Goal: Information Seeking & Learning: Find specific fact

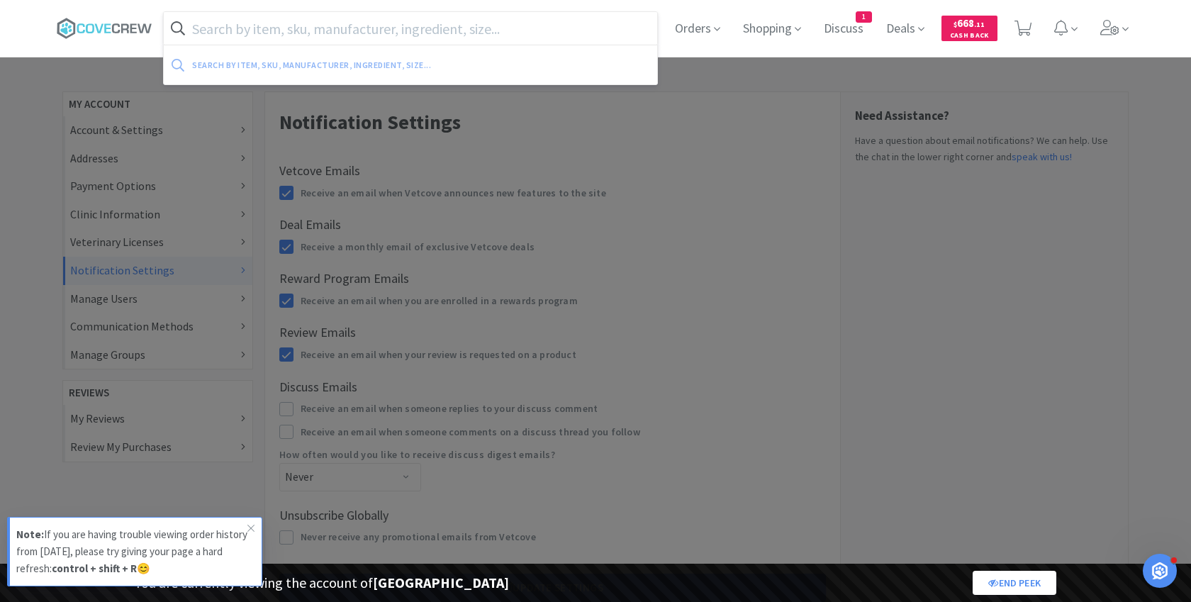
click at [244, 37] on input "text" at bounding box center [410, 28] width 493 height 33
click at [98, 11] on span at bounding box center [110, 28] width 106 height 57
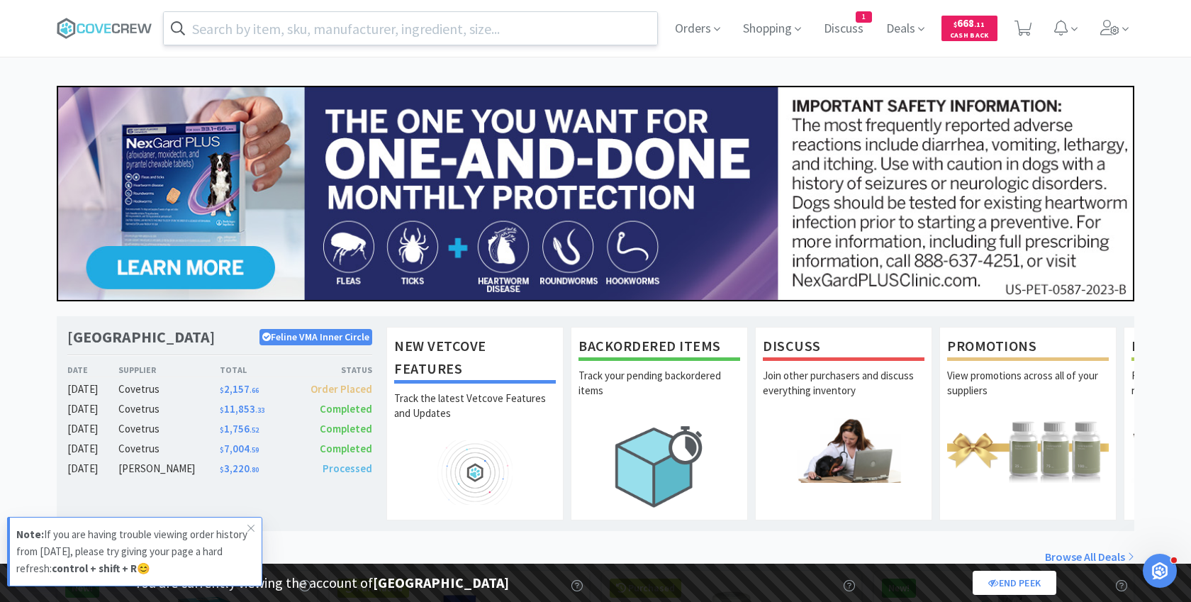
click at [259, 30] on input "text" at bounding box center [410, 28] width 493 height 33
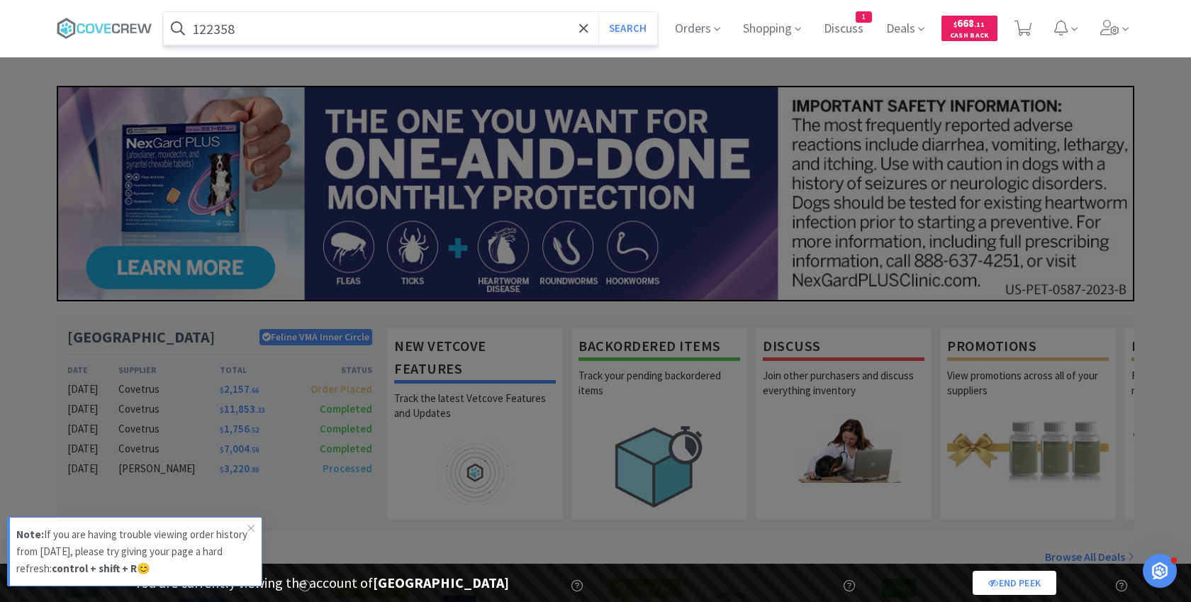
type input "122358"
click at [598, 12] on button "Search" at bounding box center [627, 28] width 59 height 33
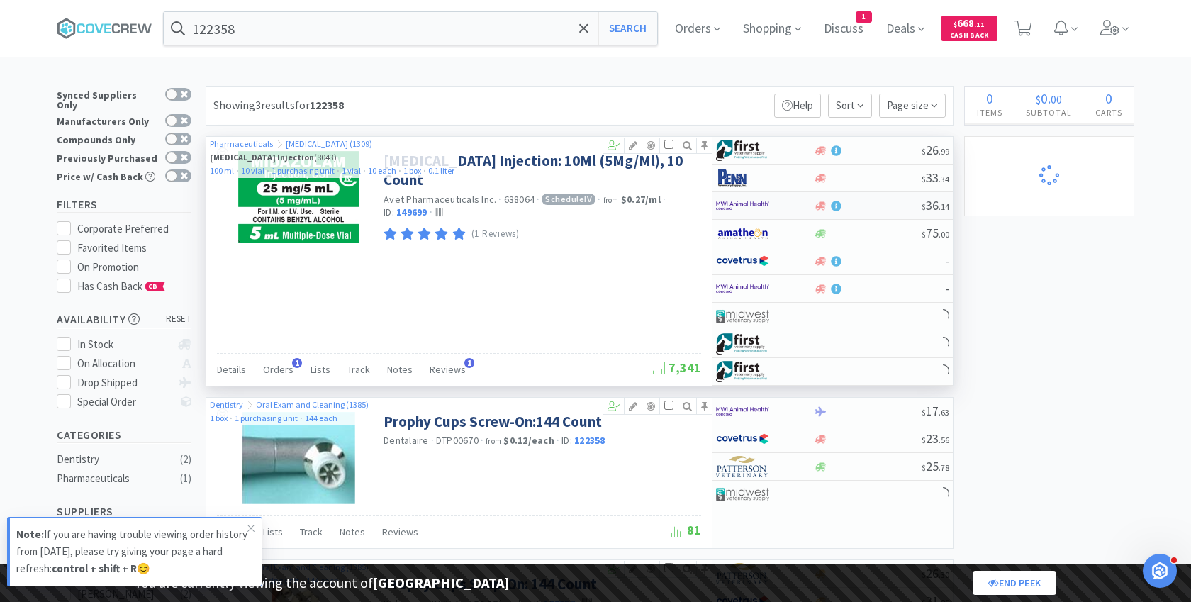
select select "3"
select select "8"
select select "1"
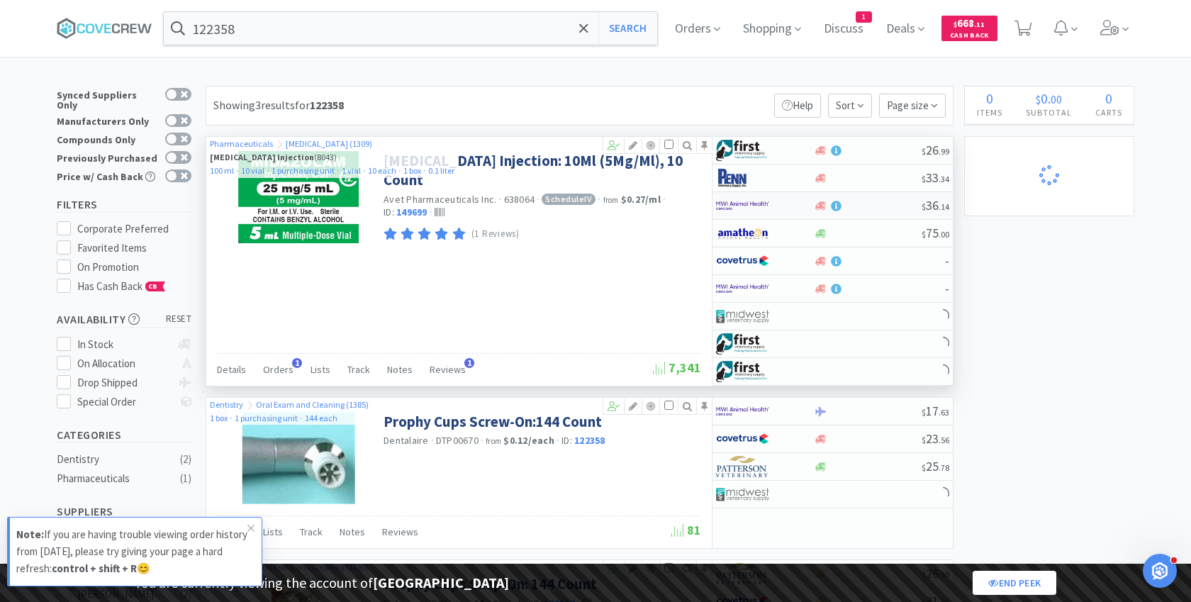
select select "1"
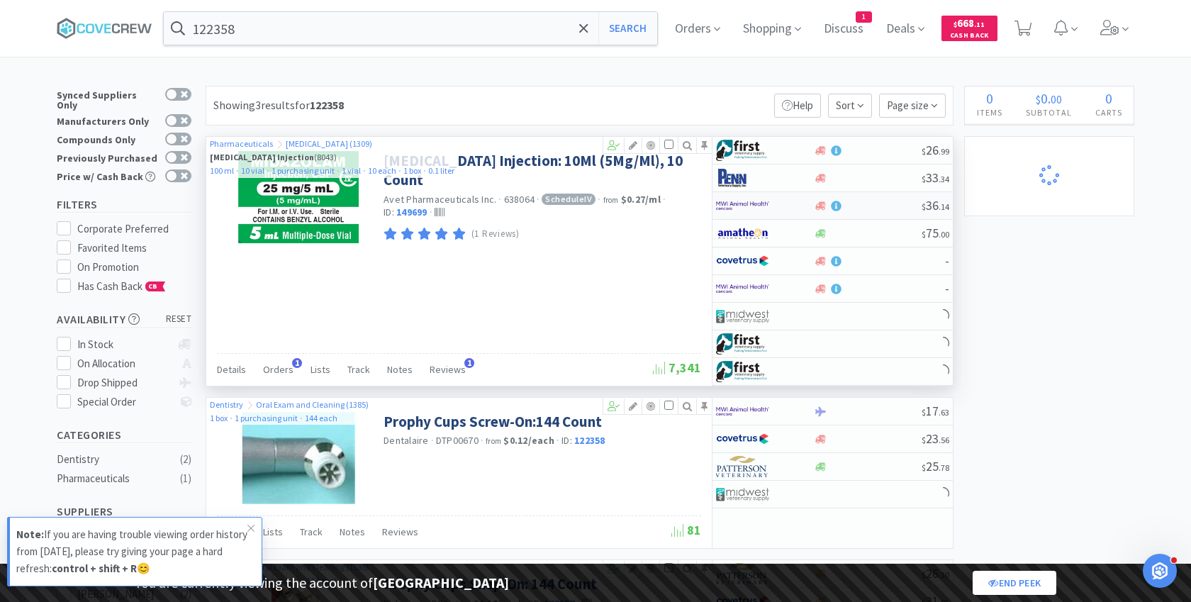
select select "2"
select select "1"
select select "5"
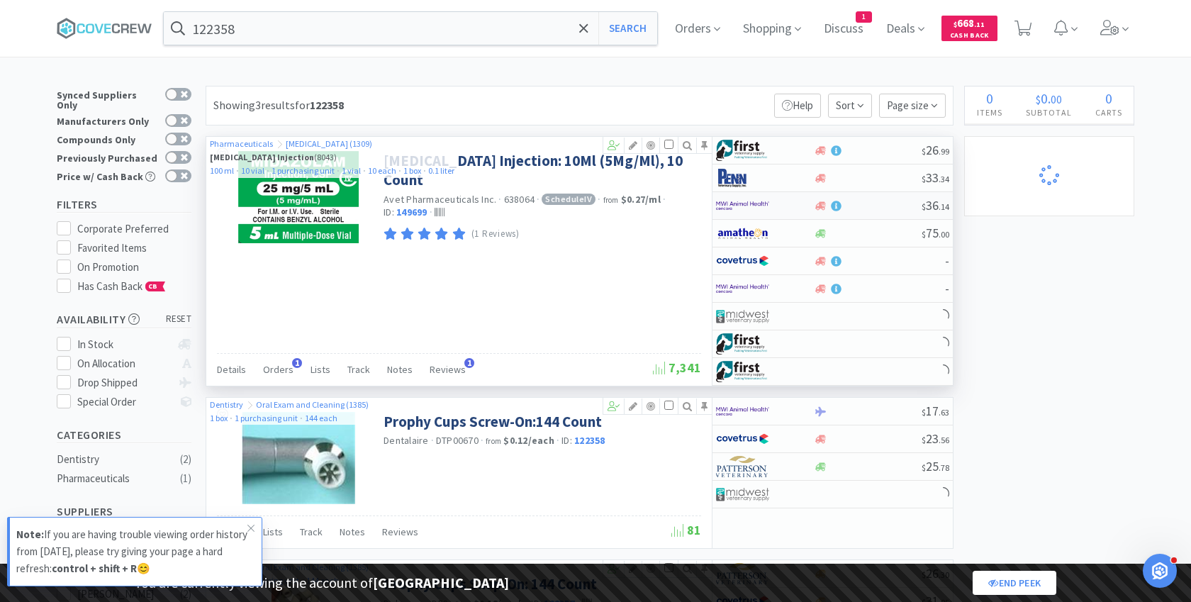
select select "2"
select select "1"
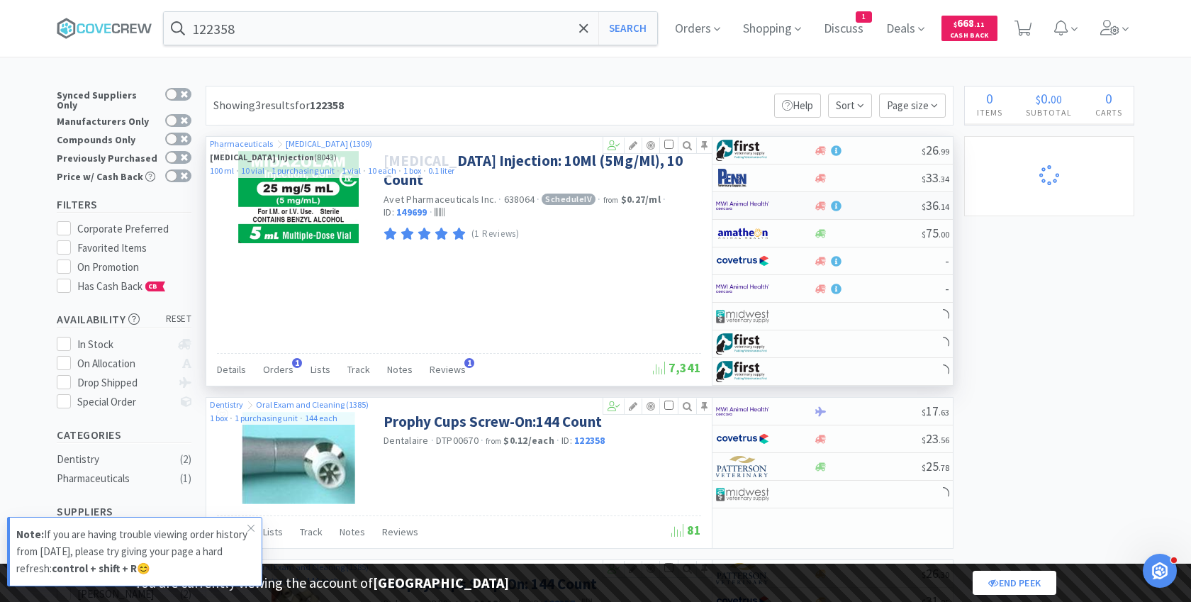
select select "1"
select select "2"
select select "1"
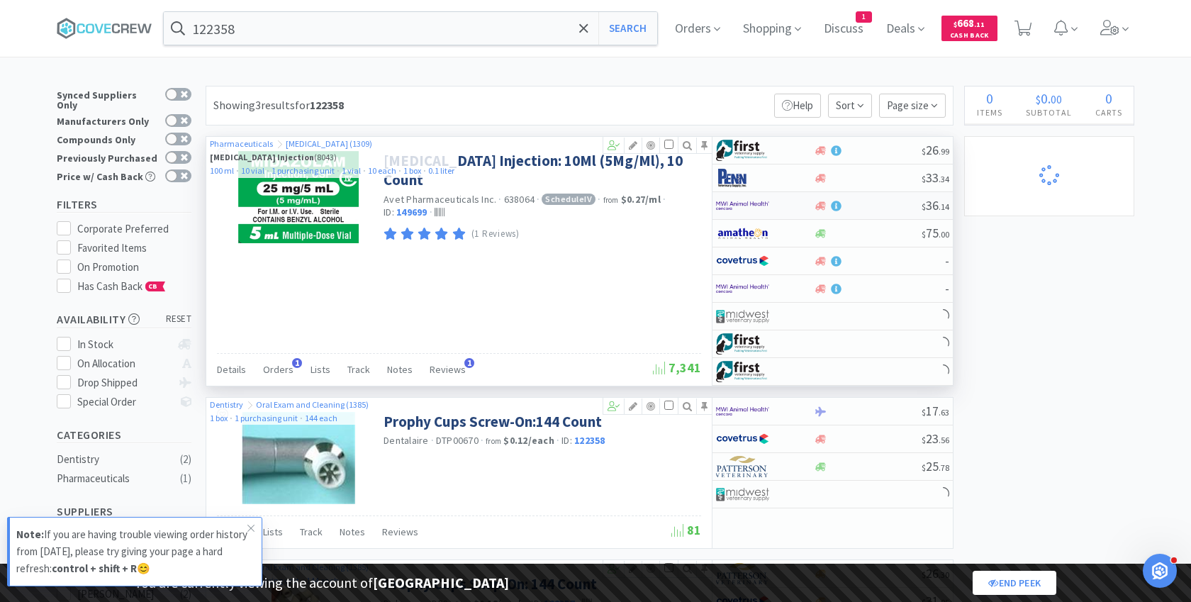
select select "2"
select select "1"
select select "3"
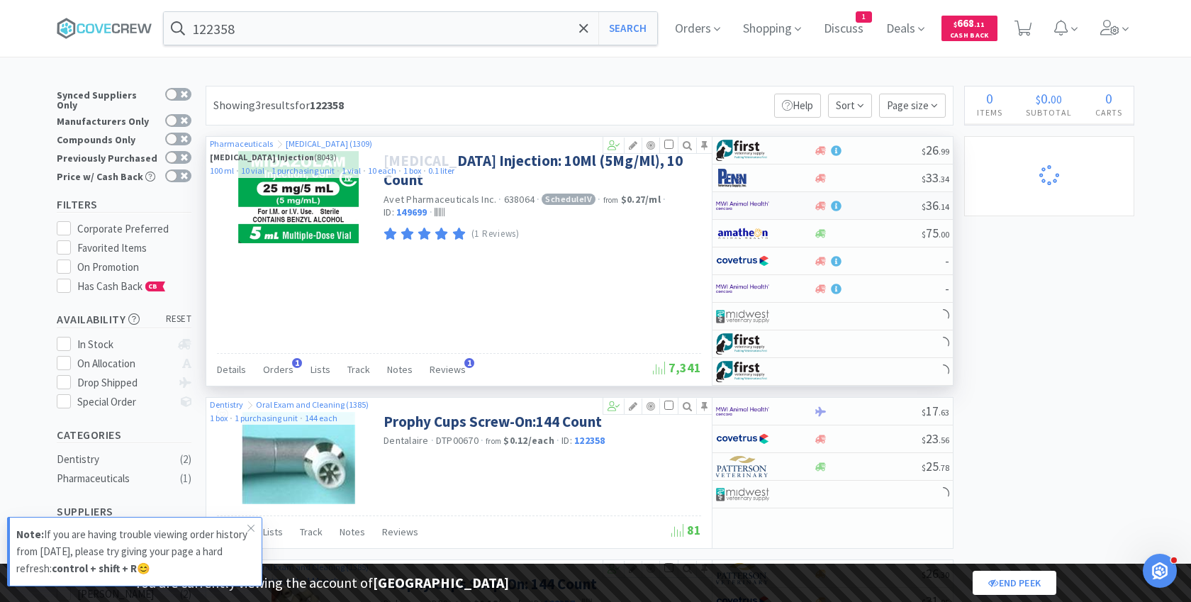
select select "3"
select select "1"
select select "2"
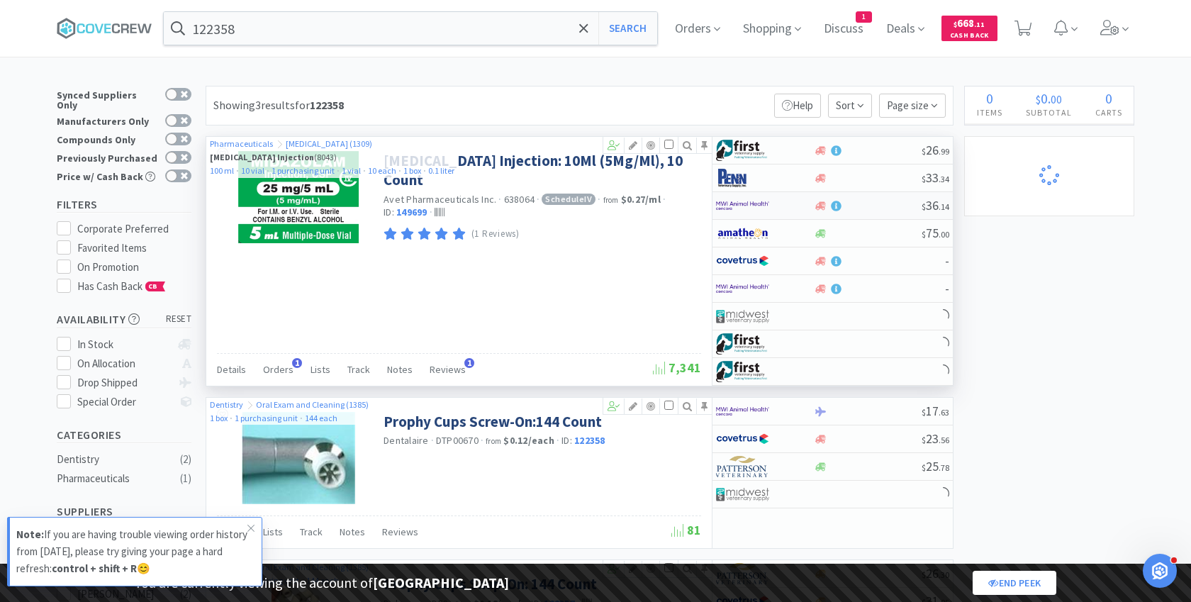
select select "5"
select select "2"
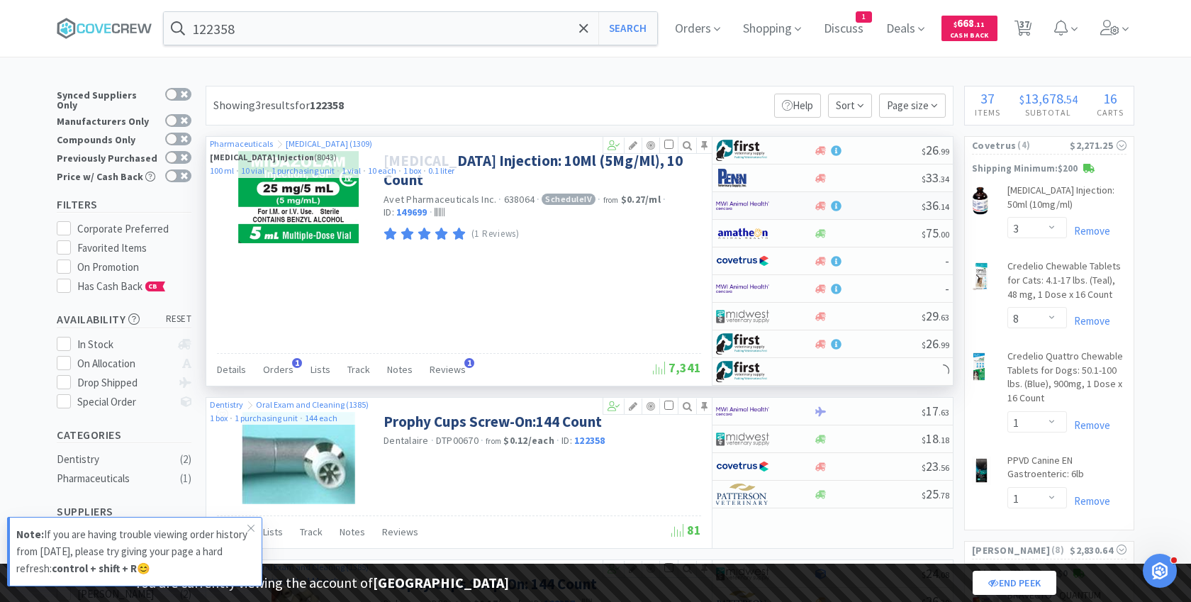
click at [758, 202] on img at bounding box center [742, 205] width 53 height 21
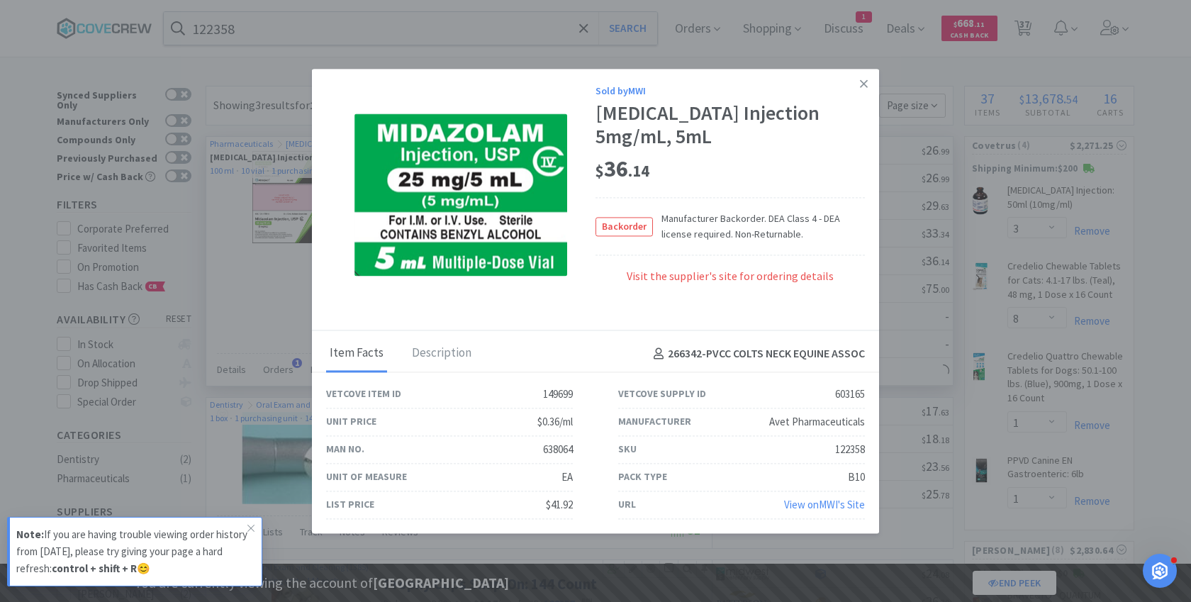
click at [798, 504] on link "View on MWI 's Site" at bounding box center [824, 504] width 81 height 13
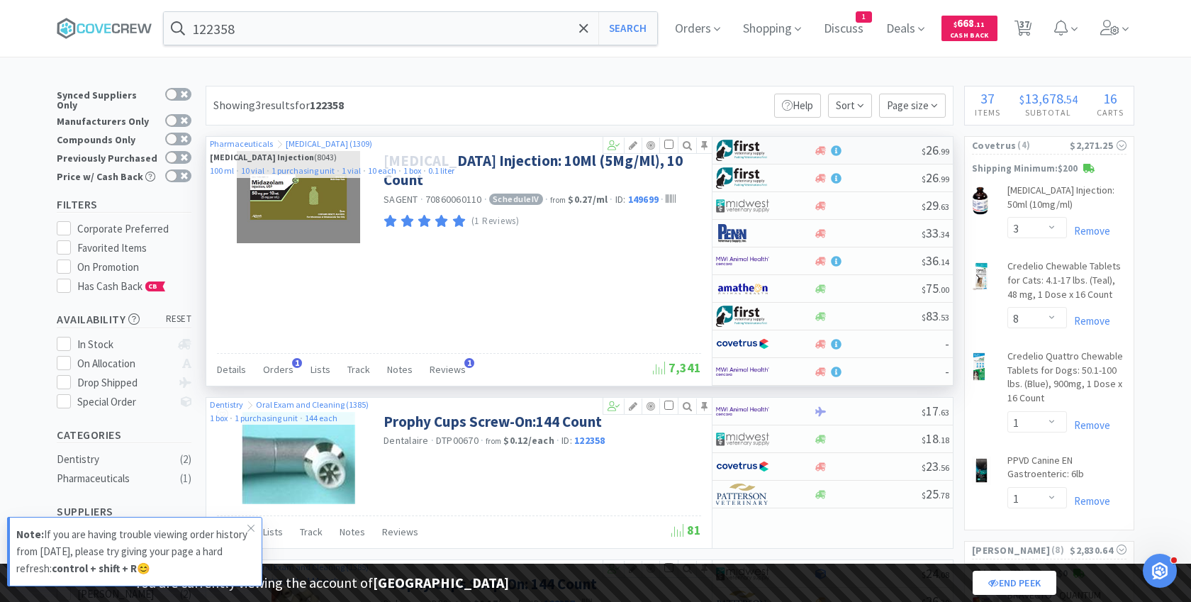
click at [778, 141] on div at bounding box center [755, 150] width 78 height 24
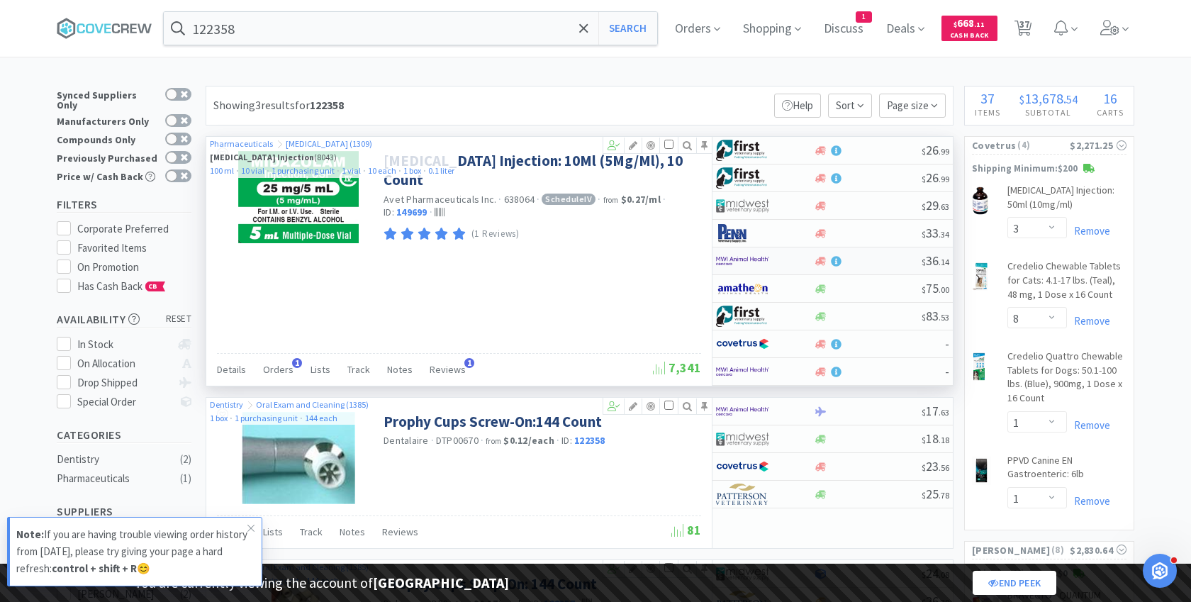
click at [760, 257] on img at bounding box center [742, 260] width 53 height 21
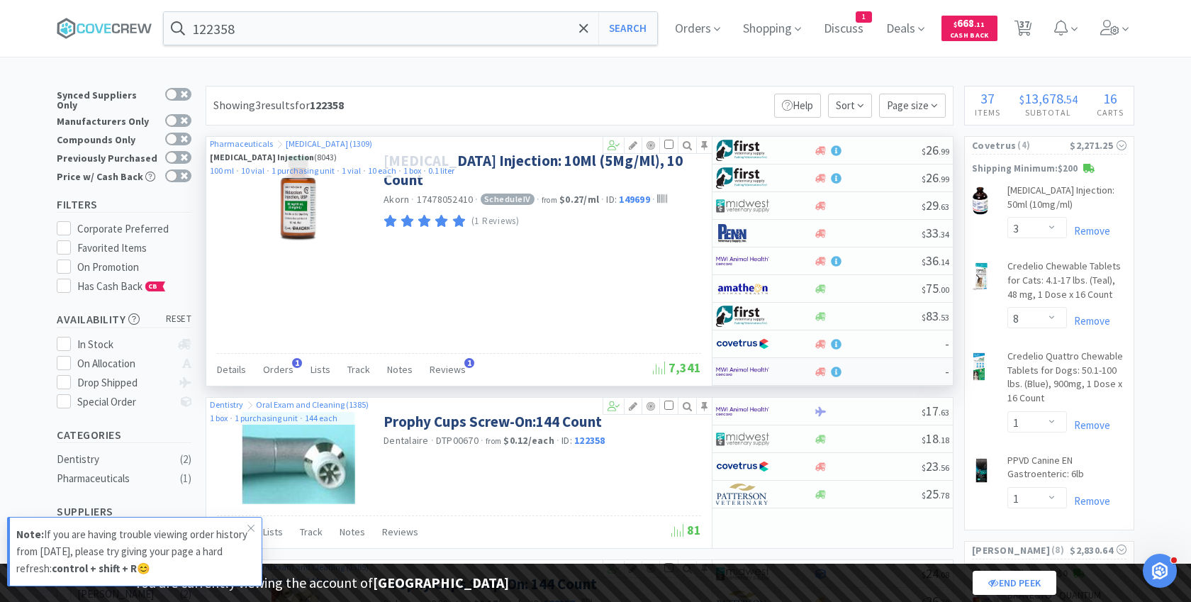
click at [732, 367] on img at bounding box center [742, 371] width 53 height 21
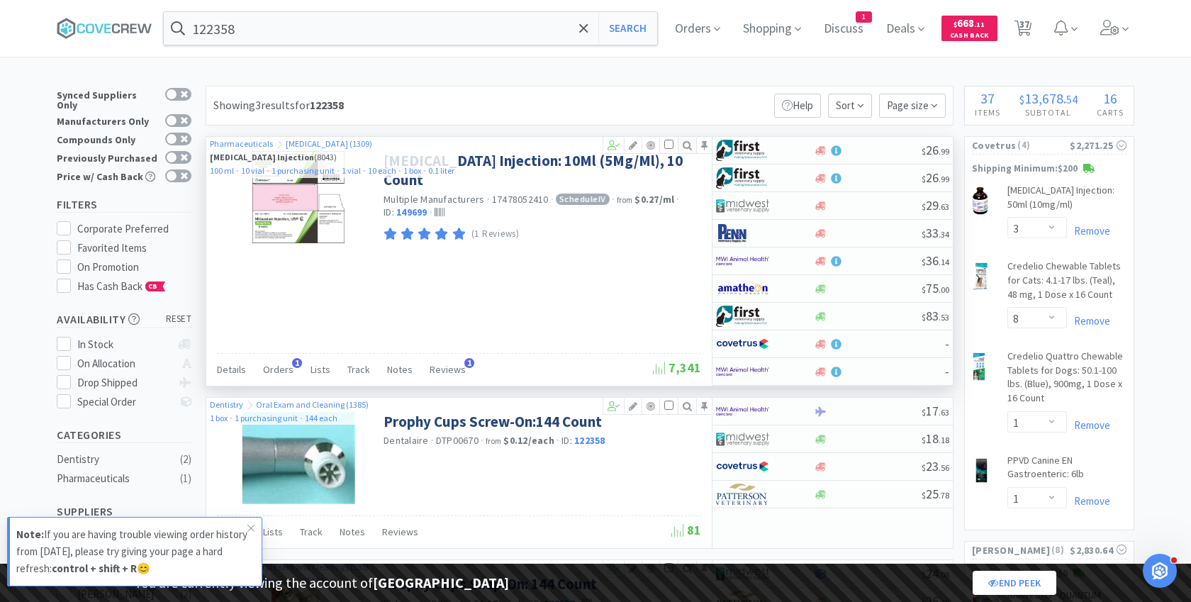
click at [689, 145] on icon at bounding box center [687, 145] width 18 height 10
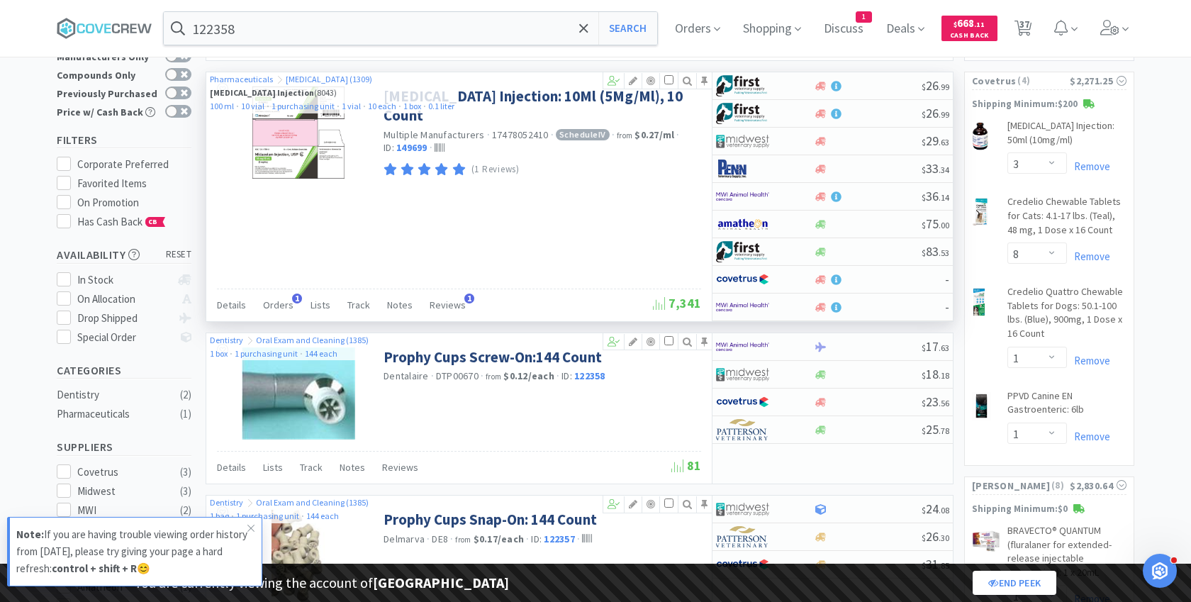
scroll to position [64, 0]
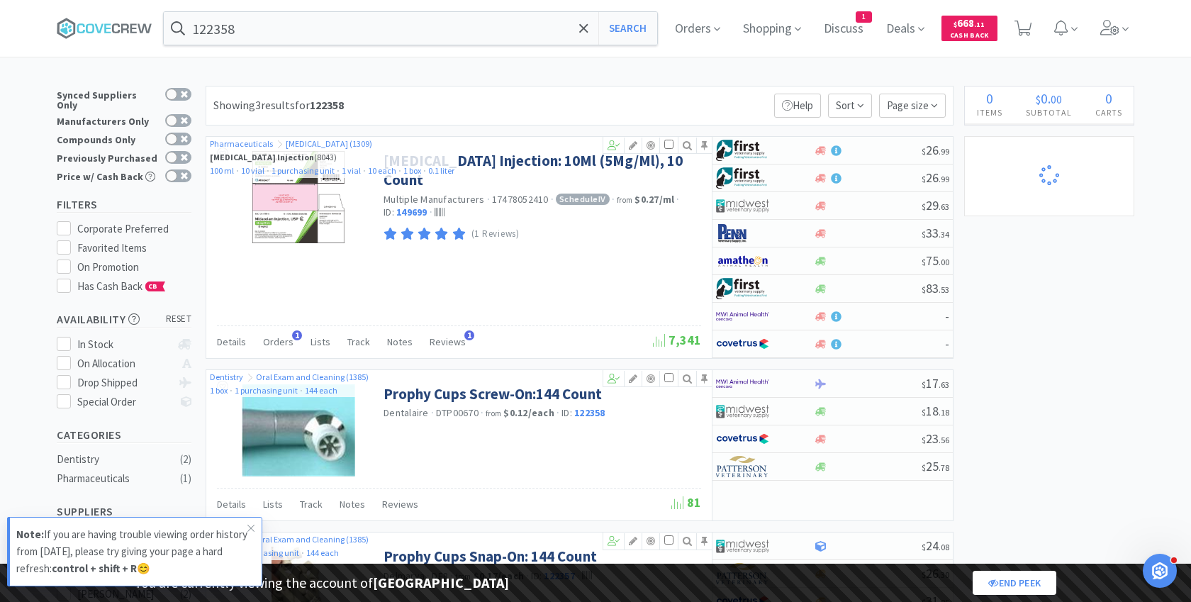
select select "3"
select select "8"
select select "1"
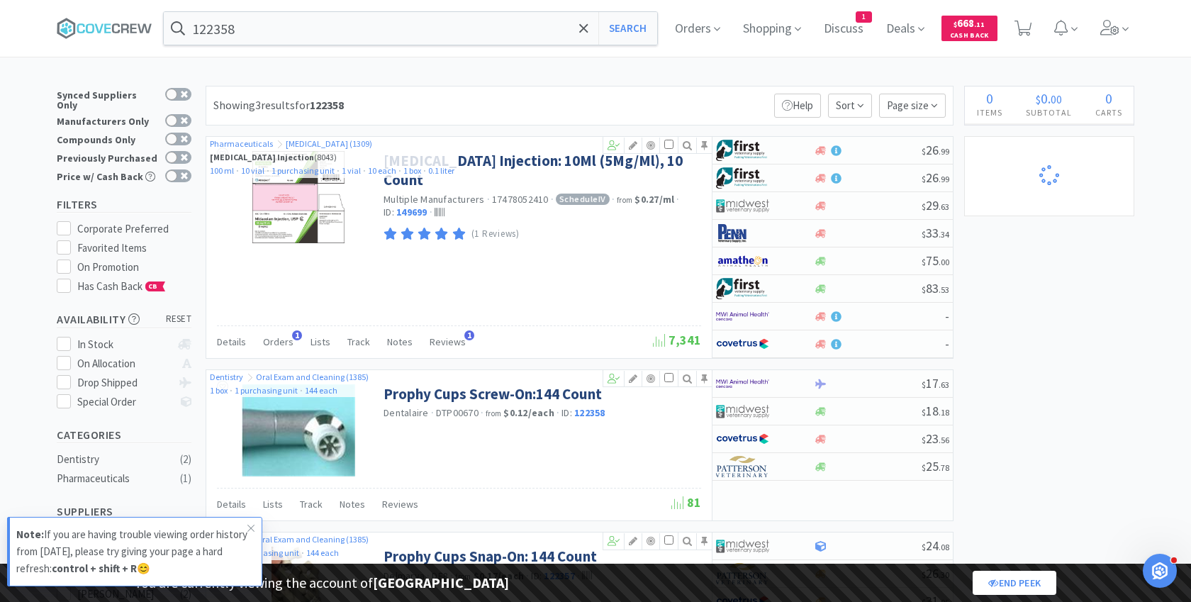
select select "1"
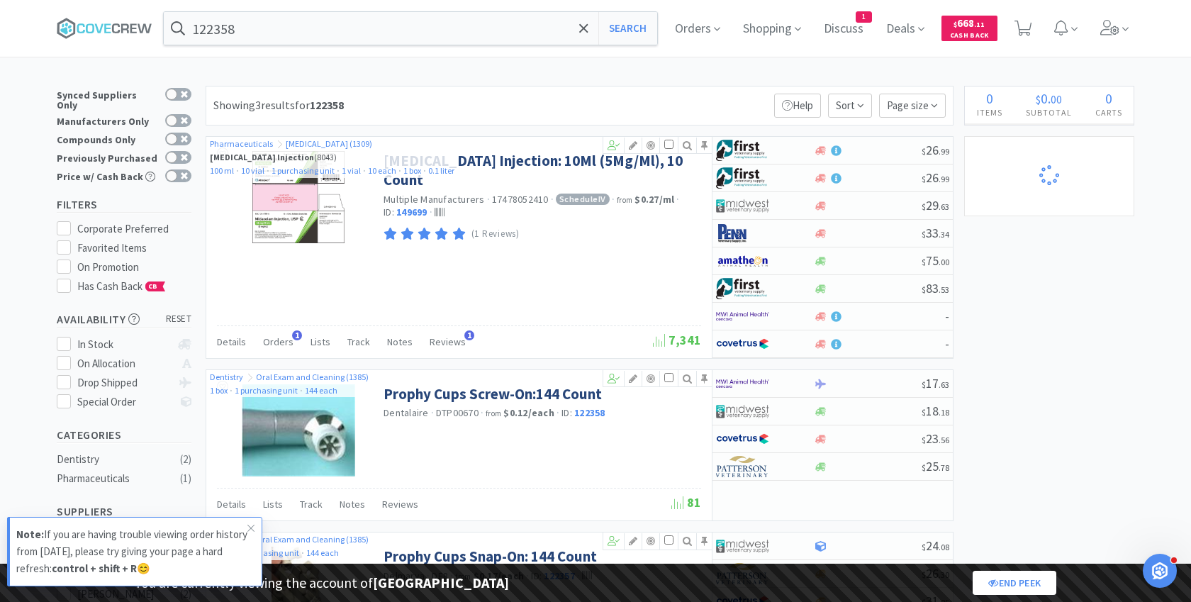
select select "2"
select select "1"
select select "5"
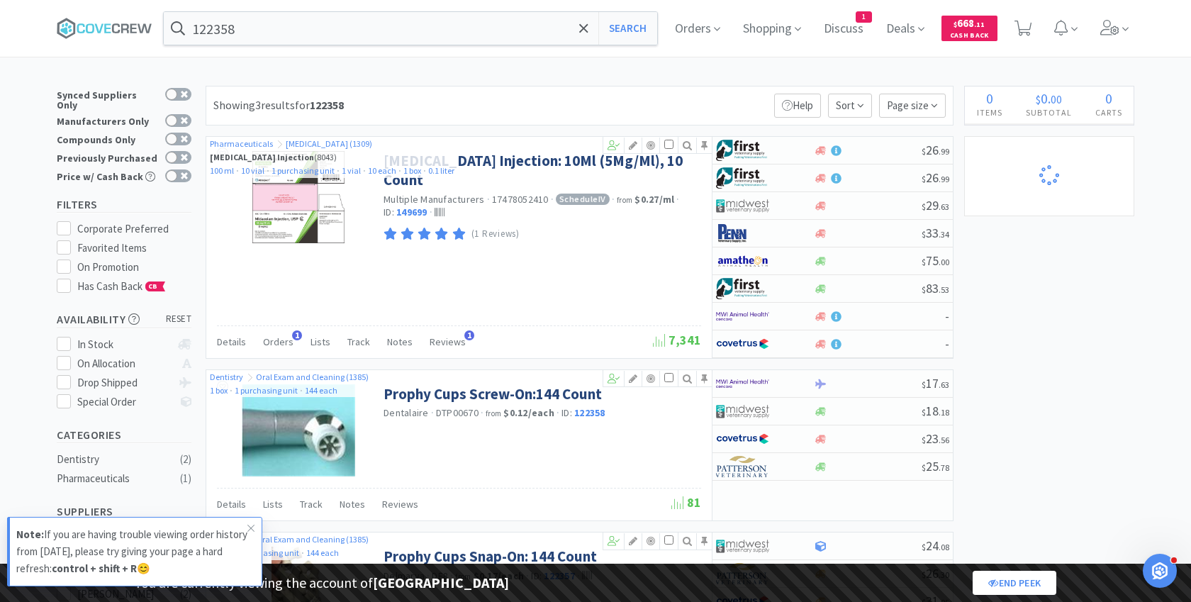
select select "2"
select select "1"
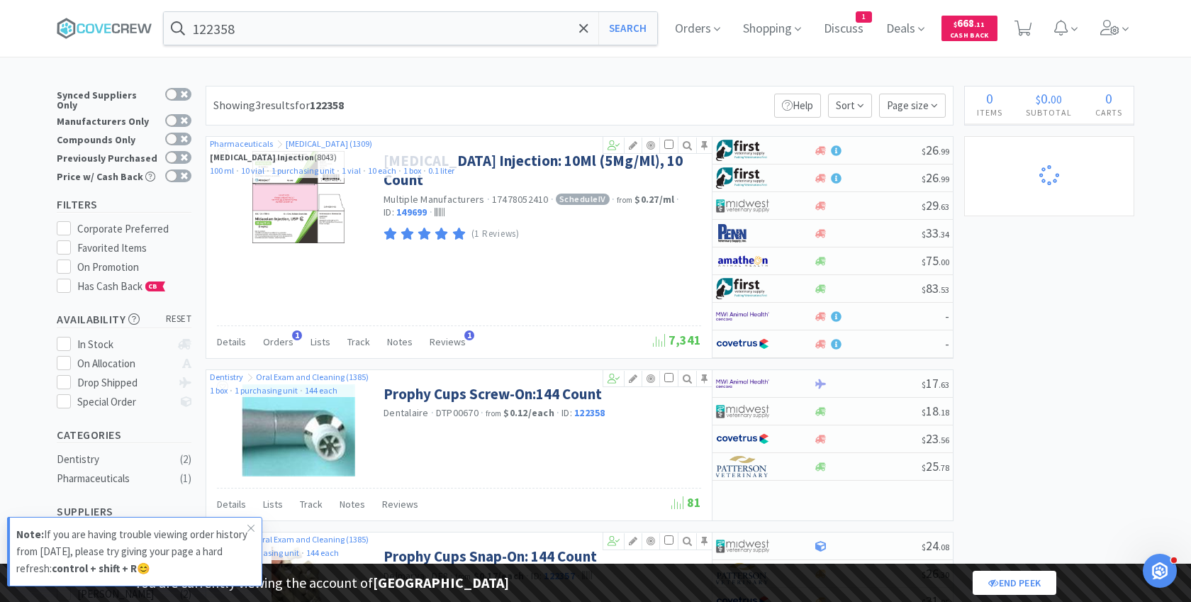
select select "1"
select select "2"
select select "1"
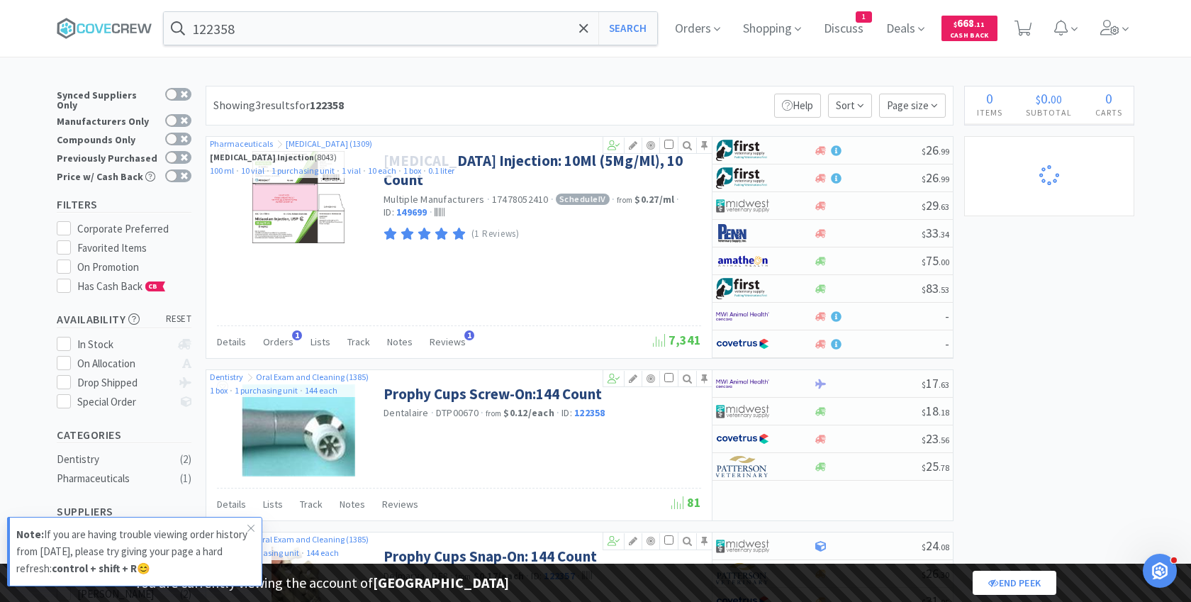
select select "2"
select select "1"
select select "3"
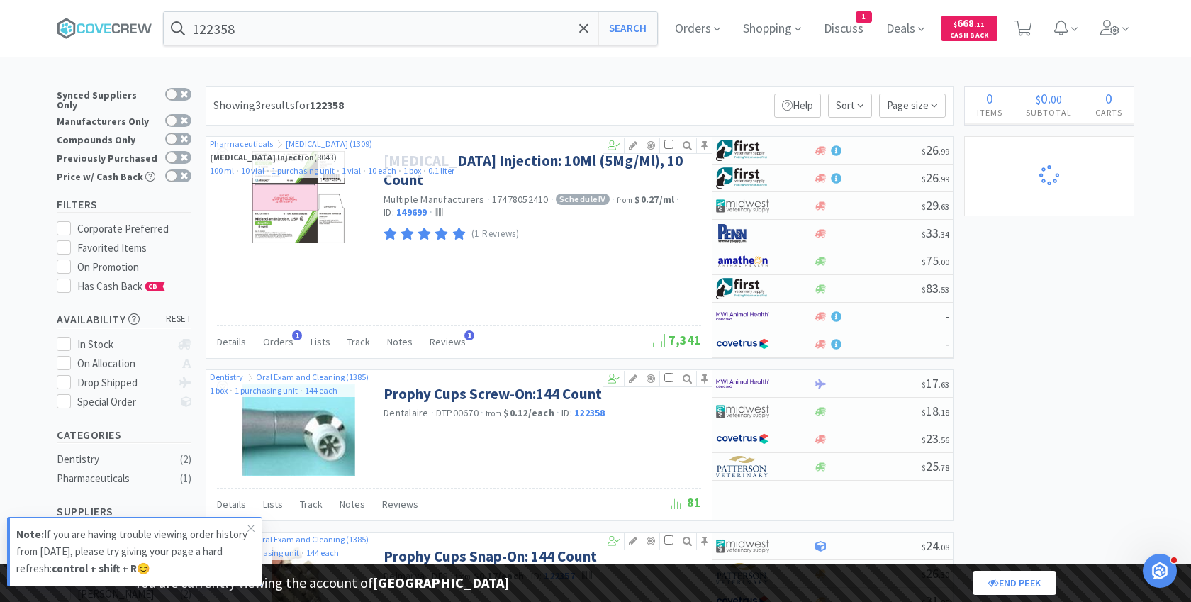
select select "3"
select select "1"
select select "2"
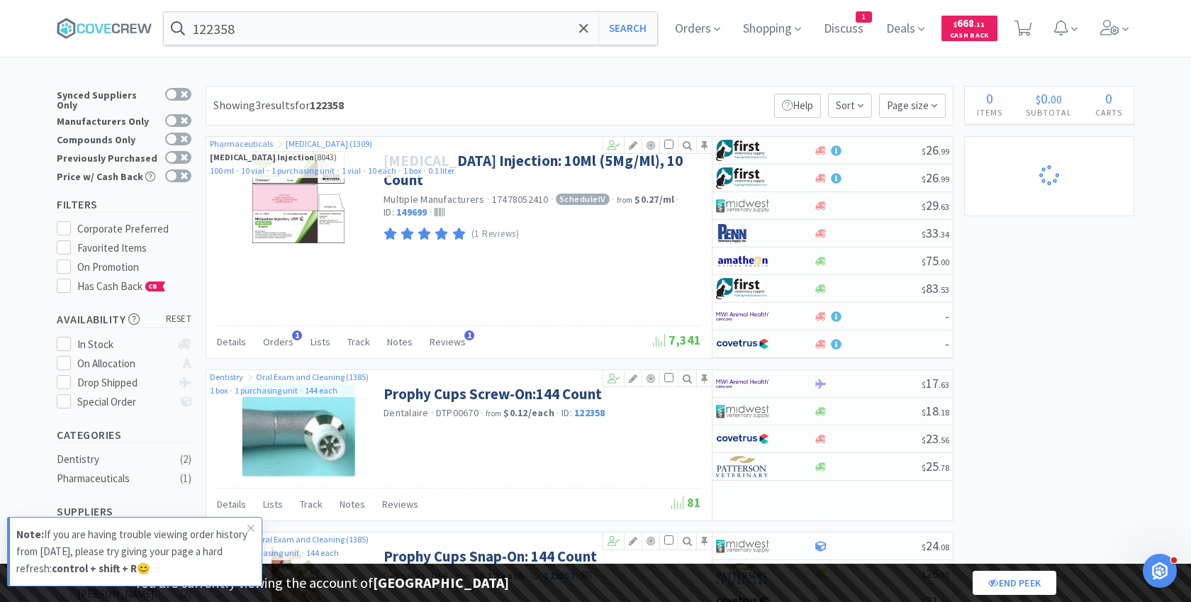
select select "5"
select select "2"
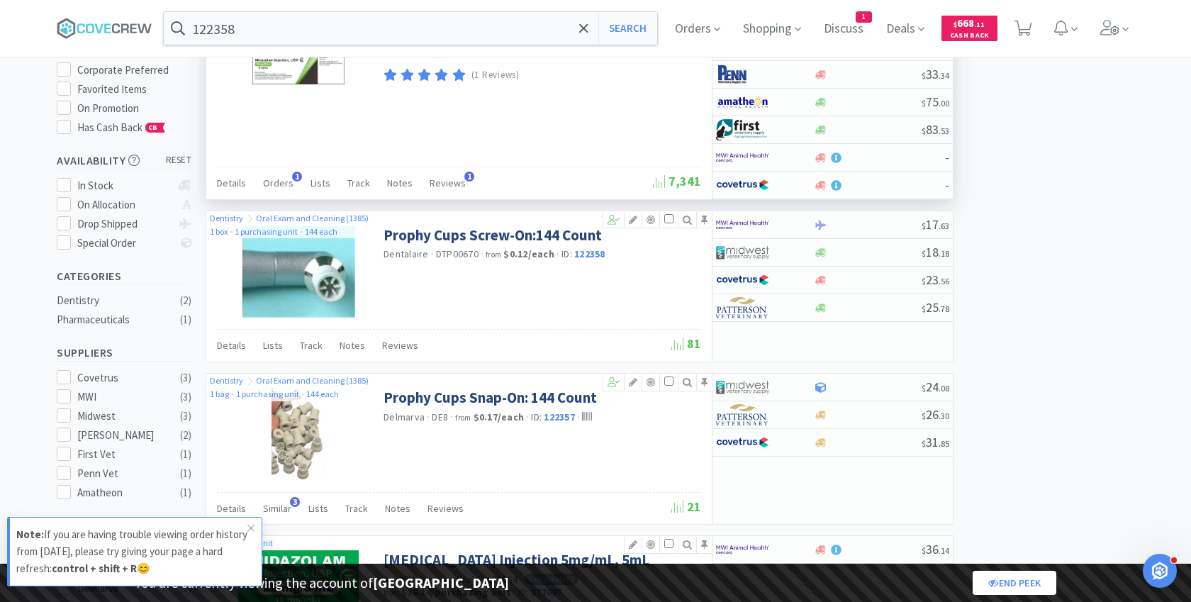
scroll to position [359, 0]
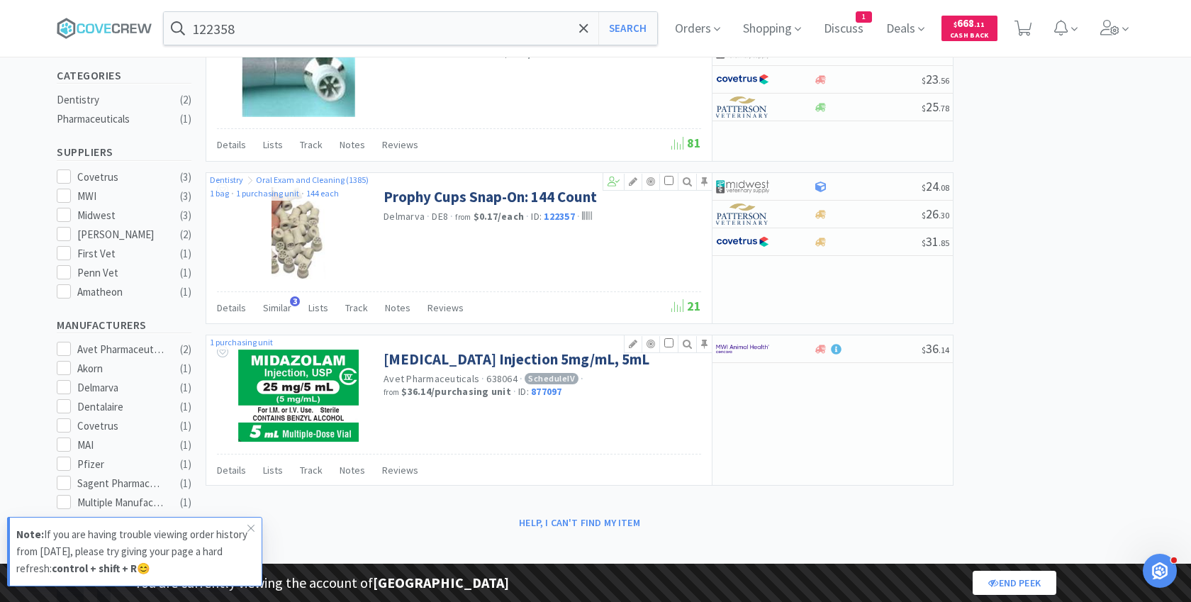
select select "3"
select select "8"
select select "1"
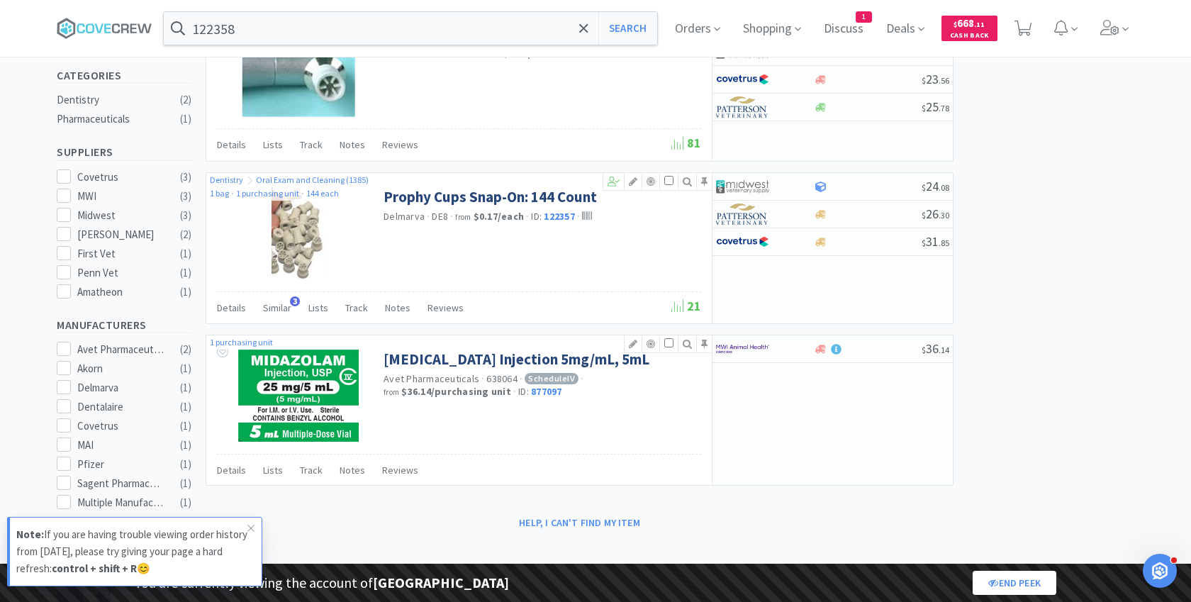
select select "1"
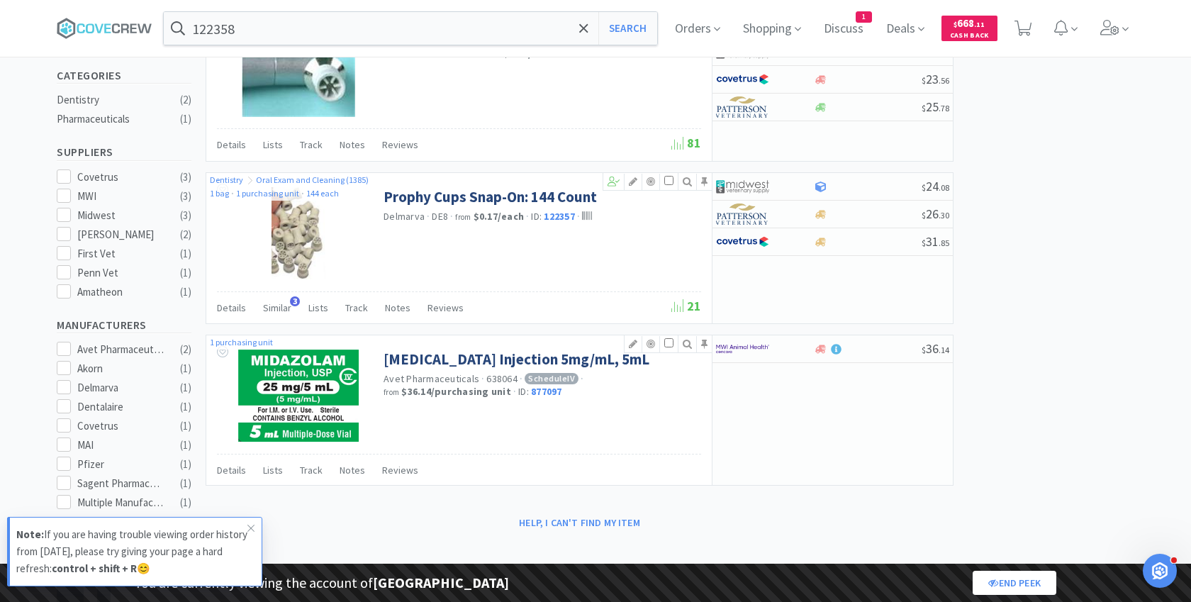
select select "2"
select select "1"
select select "5"
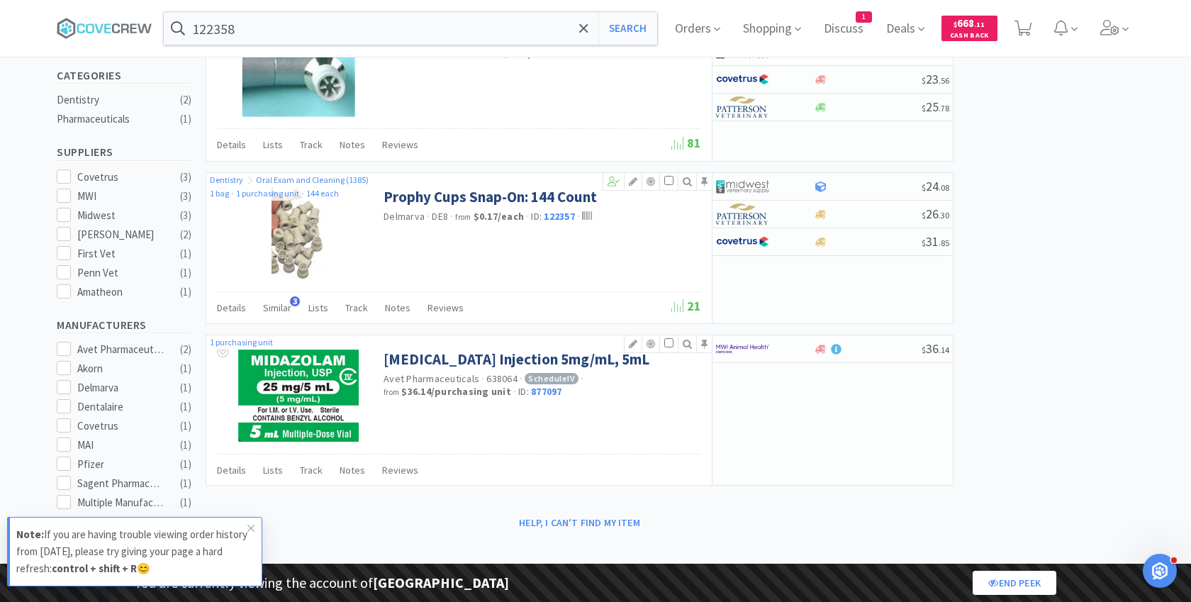
select select "2"
select select "1"
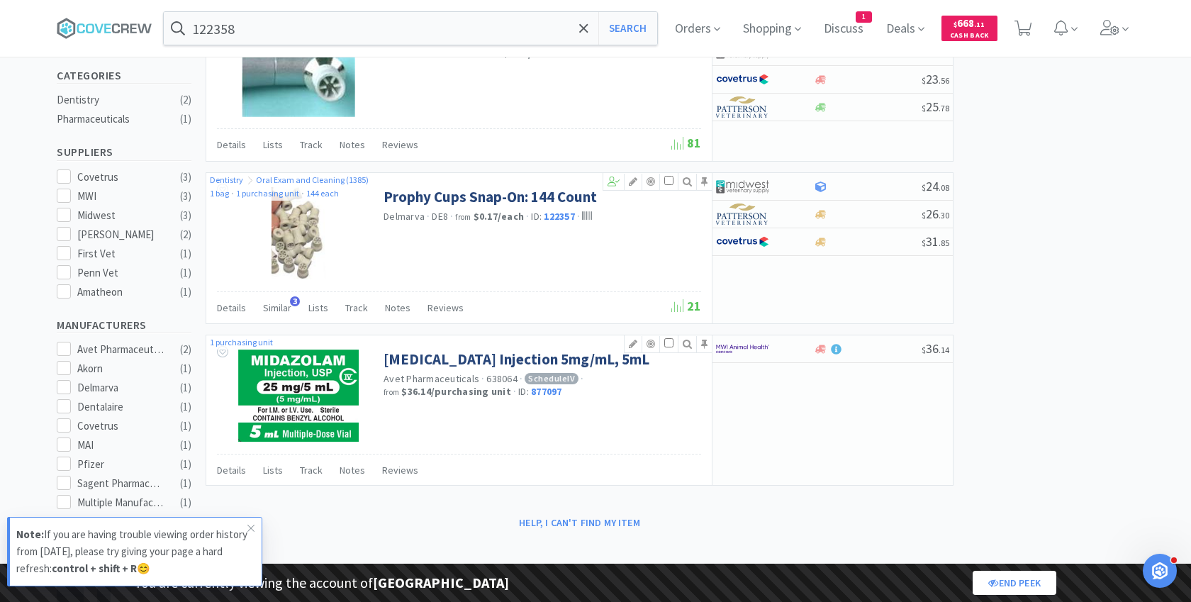
select select "1"
select select "2"
select select "1"
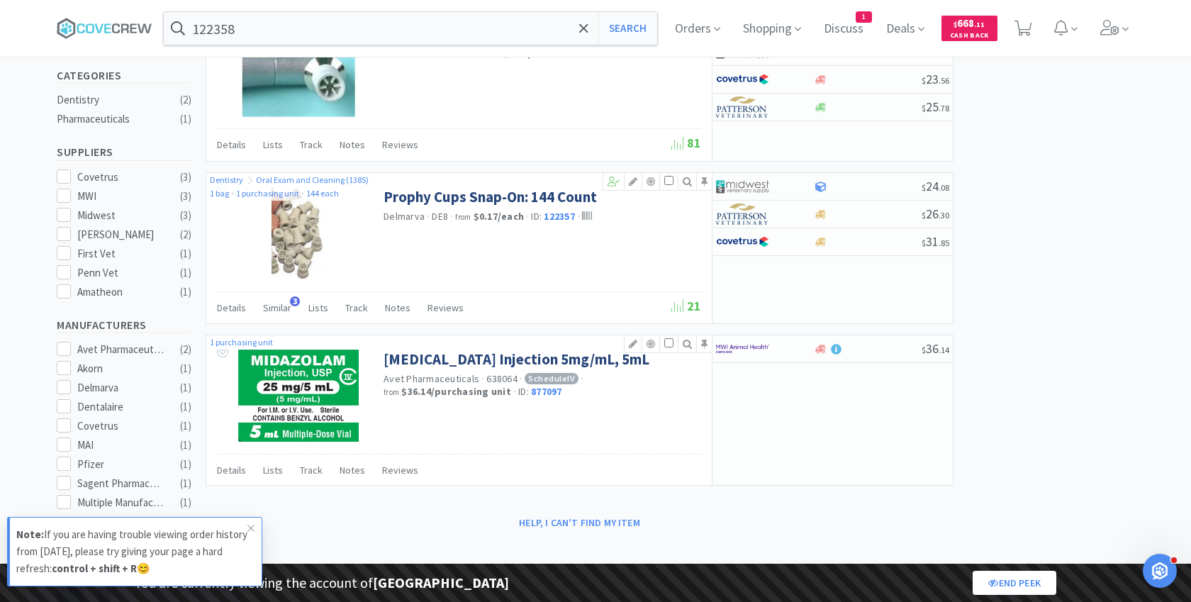
select select "2"
select select "1"
select select "3"
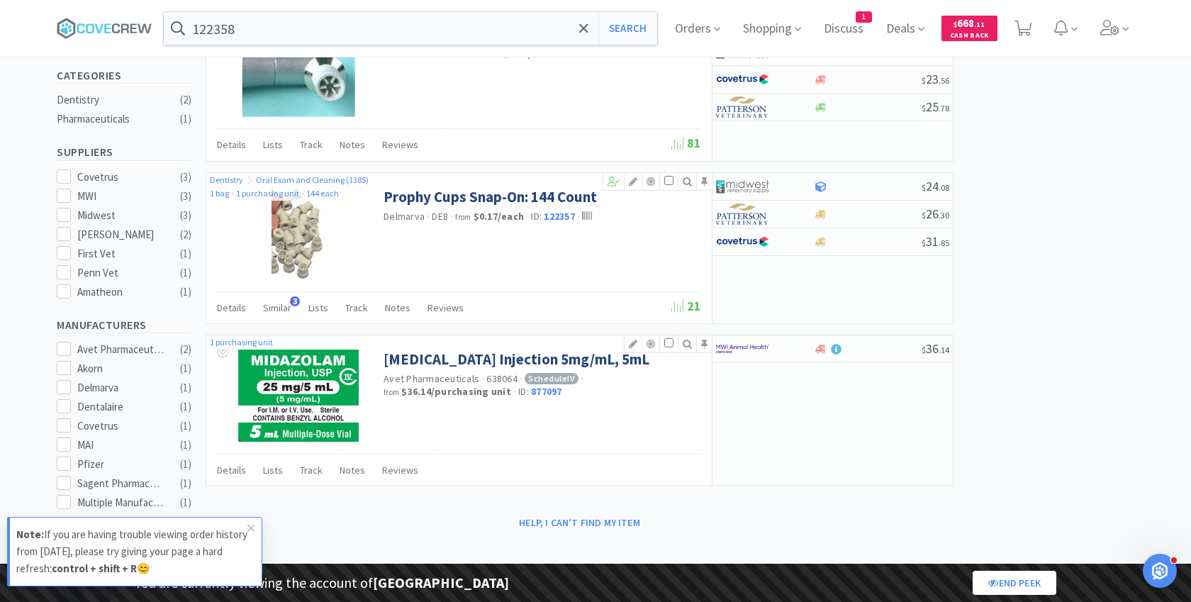
select select "3"
select select "1"
select select "2"
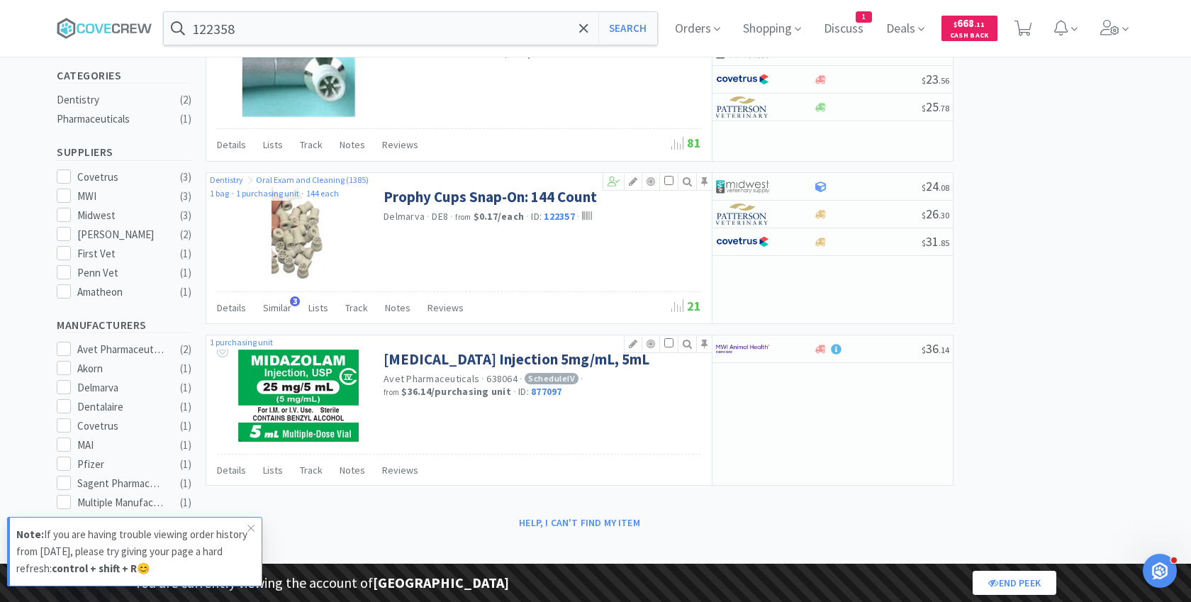
select select "5"
select select "2"
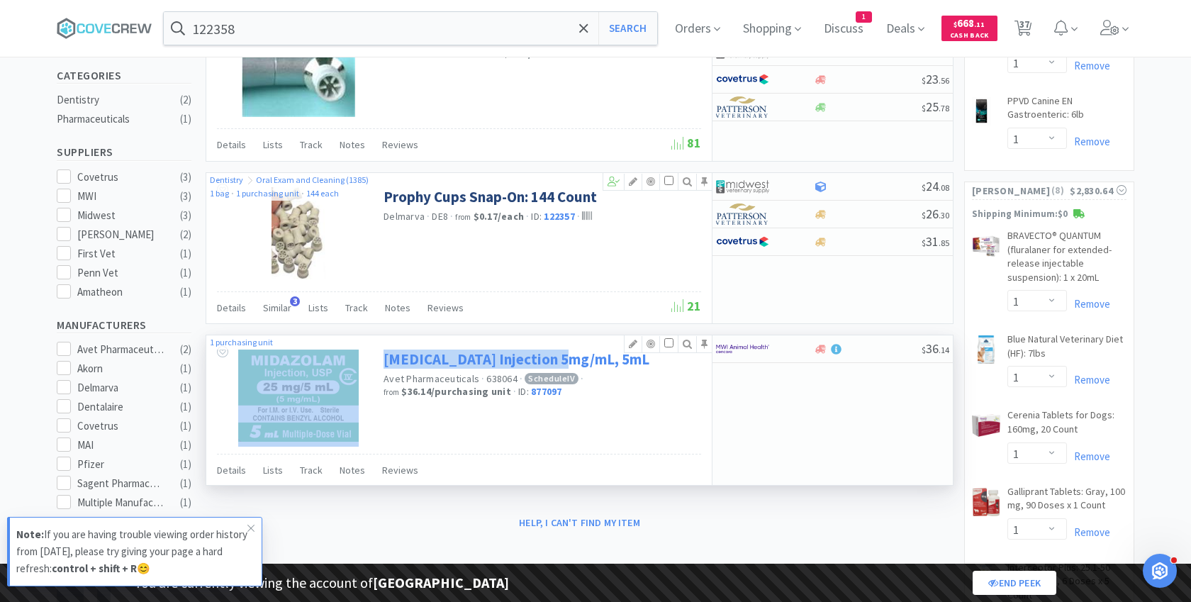
drag, startPoint x: 372, startPoint y: 350, endPoint x: 571, endPoint y: 348, distance: 199.2
click at [572, 349] on div "[MEDICAL_DATA] Injection 5mg/mL, 5mL Avet Pharmaceuticals · 638064 · Schedule I…" at bounding box center [458, 394] width 505 height 118
copy div "[MEDICAL_DATA] Injection 5mg/mL"
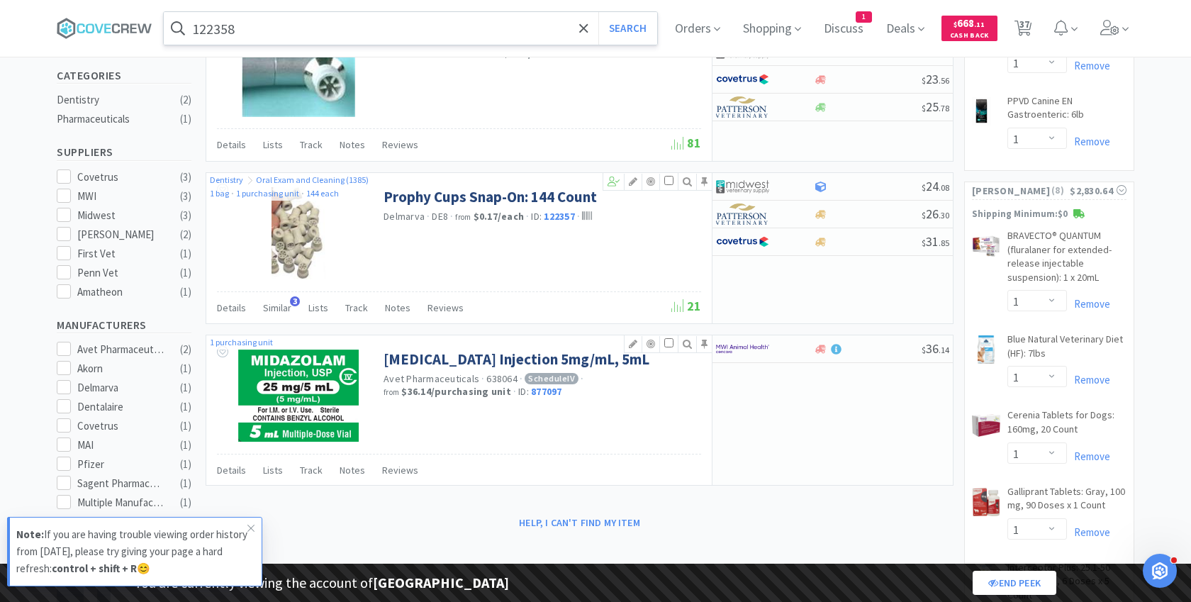
click at [314, 21] on input "122358" at bounding box center [410, 28] width 493 height 33
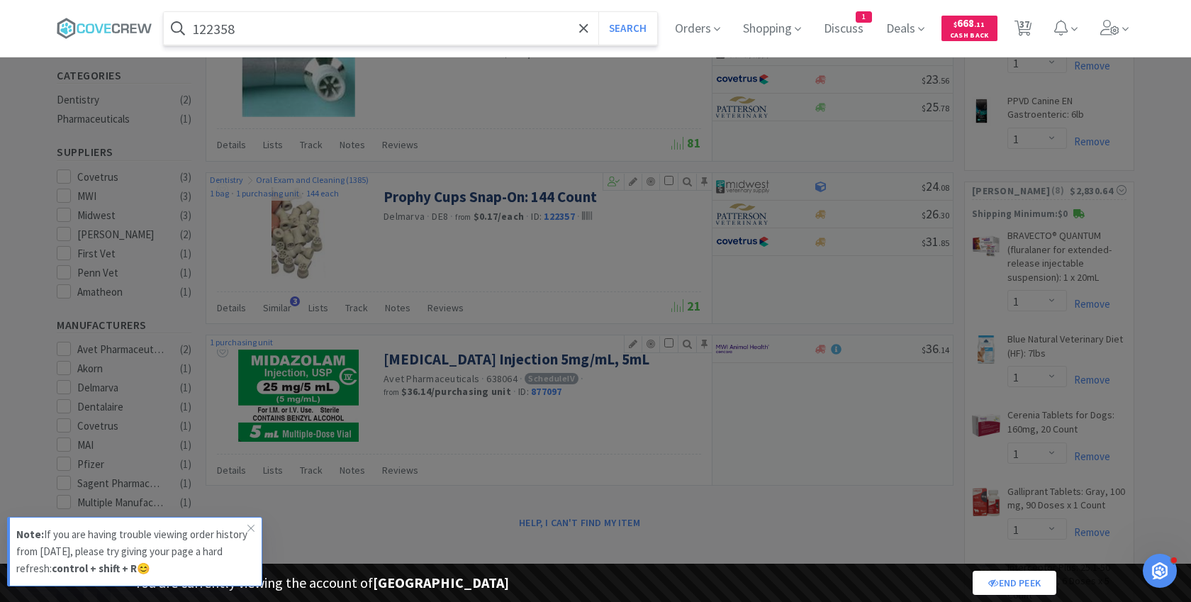
paste input "[MEDICAL_DATA] Injection 5mg/mL"
type input "[MEDICAL_DATA] Injection 5mg/mL"
click at [598, 12] on button "Search" at bounding box center [627, 28] width 59 height 33
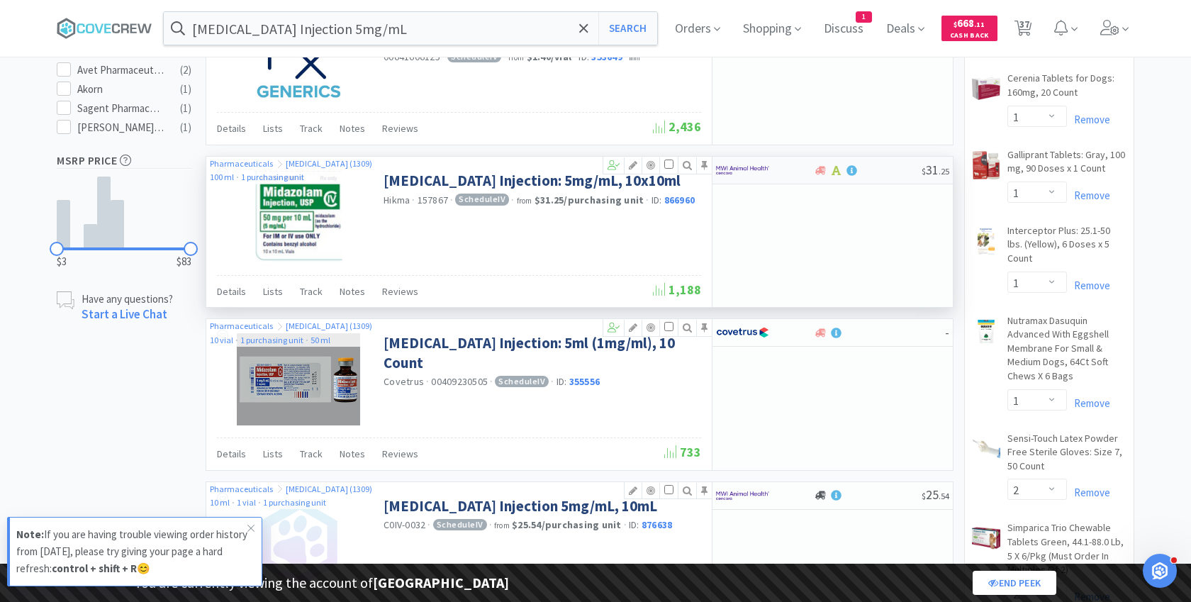
scroll to position [679, 0]
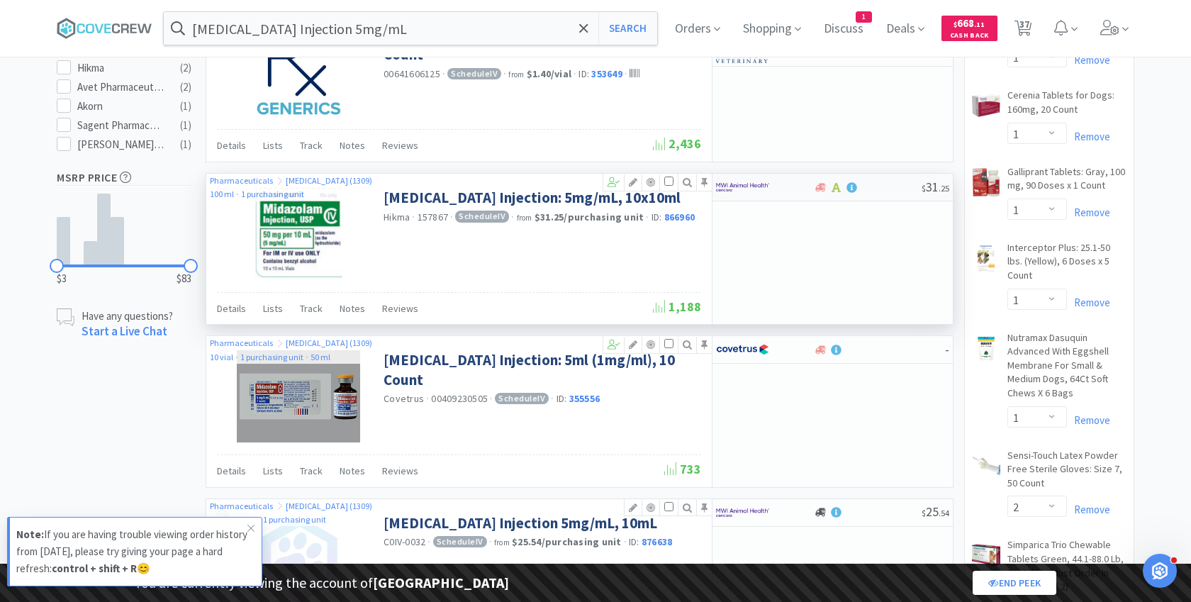
click at [761, 177] on img at bounding box center [742, 187] width 53 height 21
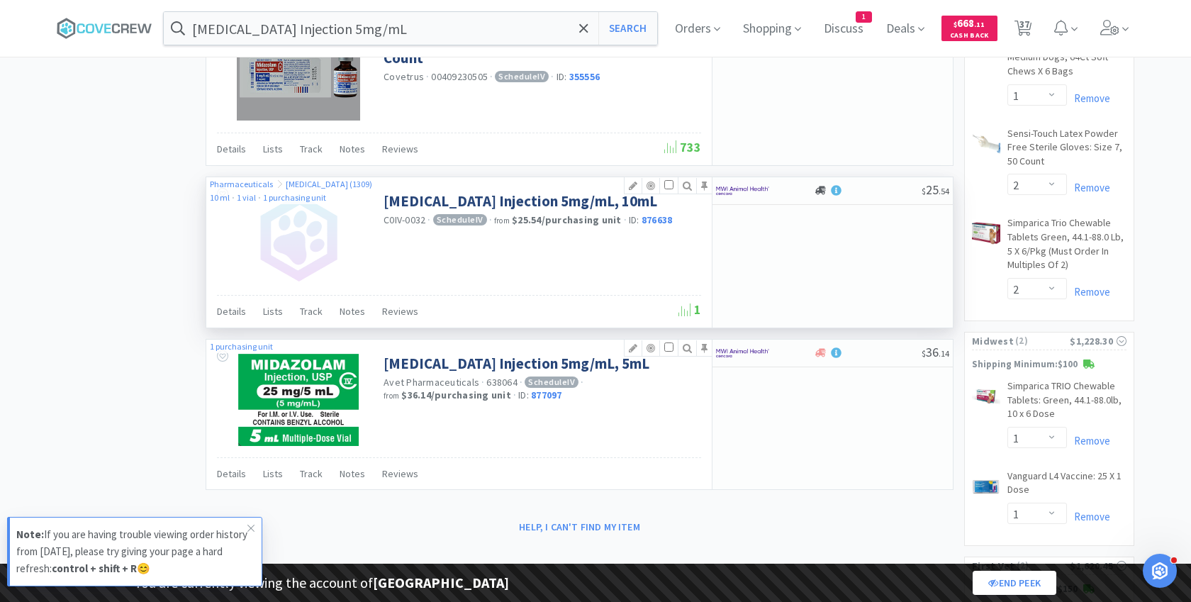
scroll to position [1010, 0]
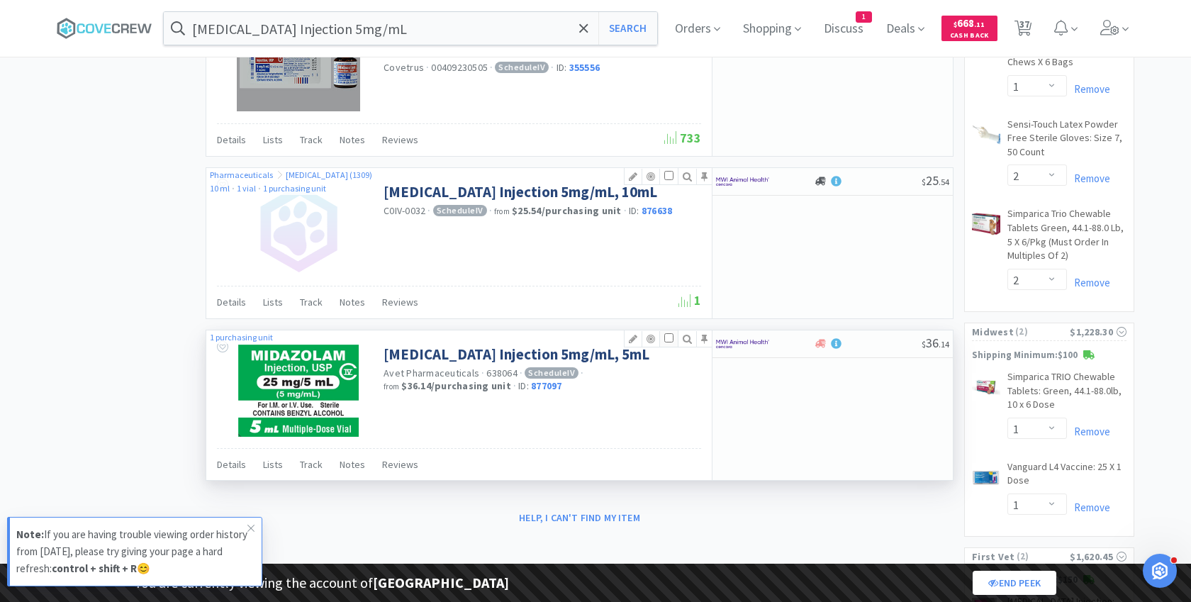
click at [669, 333] on input "checkbox" at bounding box center [668, 337] width 9 height 9
checkbox input "true"
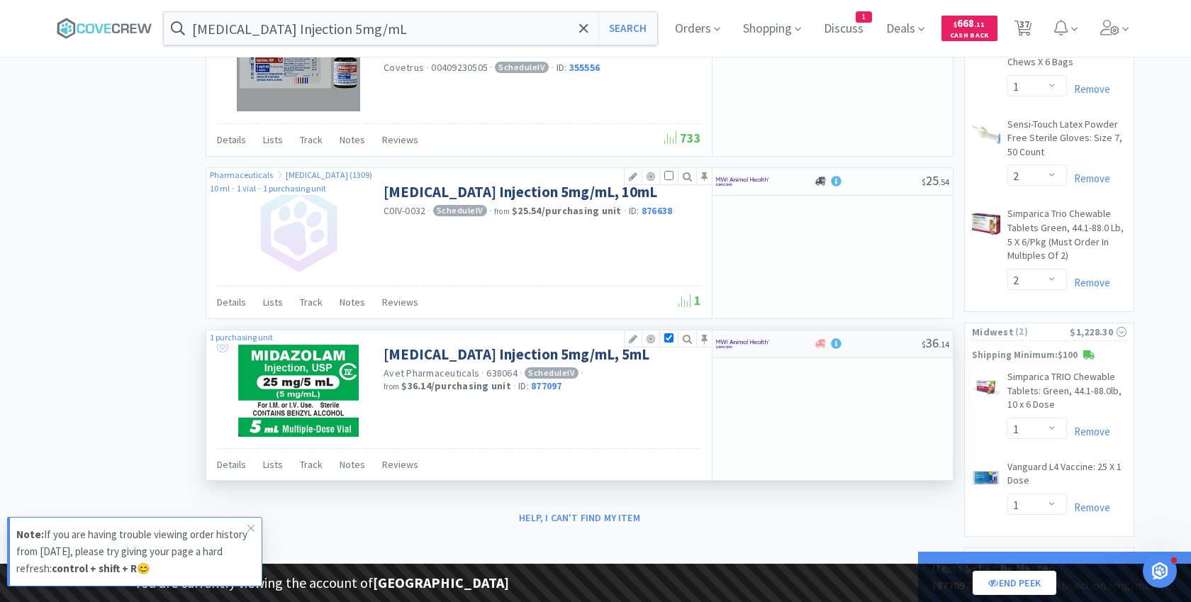
click at [781, 333] on div at bounding box center [755, 344] width 78 height 24
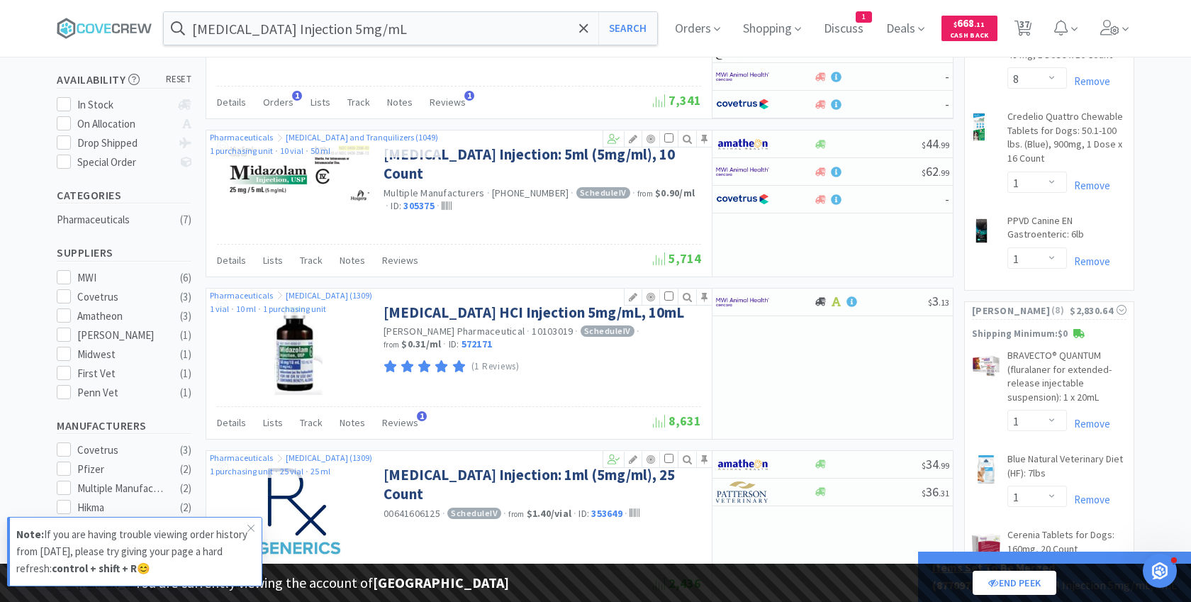
scroll to position [238, 0]
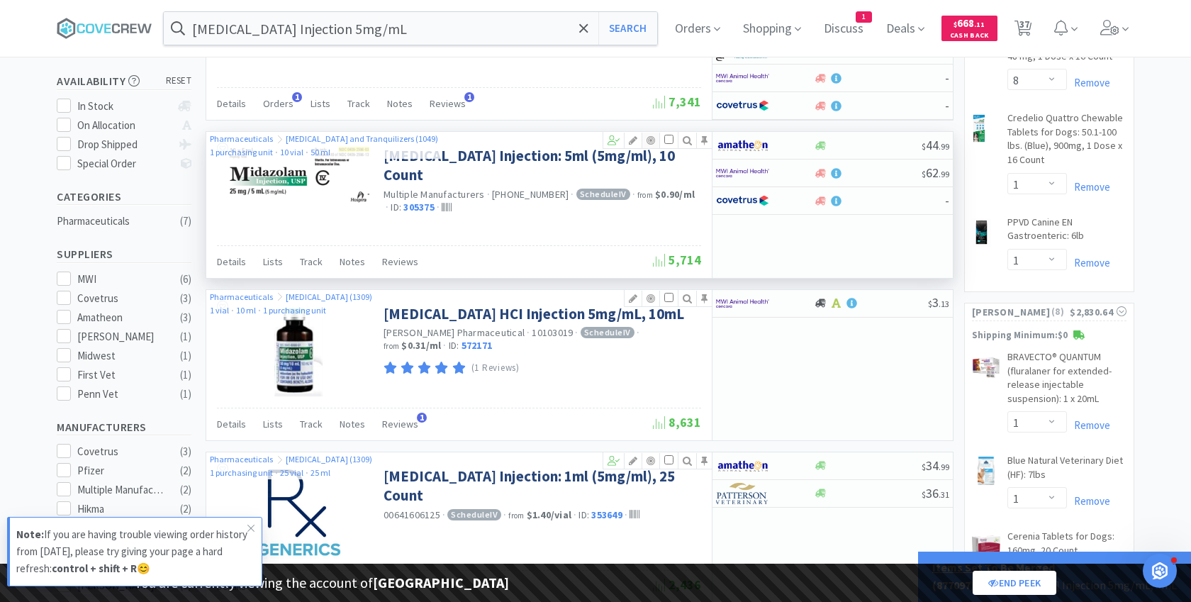
click at [652, 135] on icon at bounding box center [650, 140] width 17 height 10
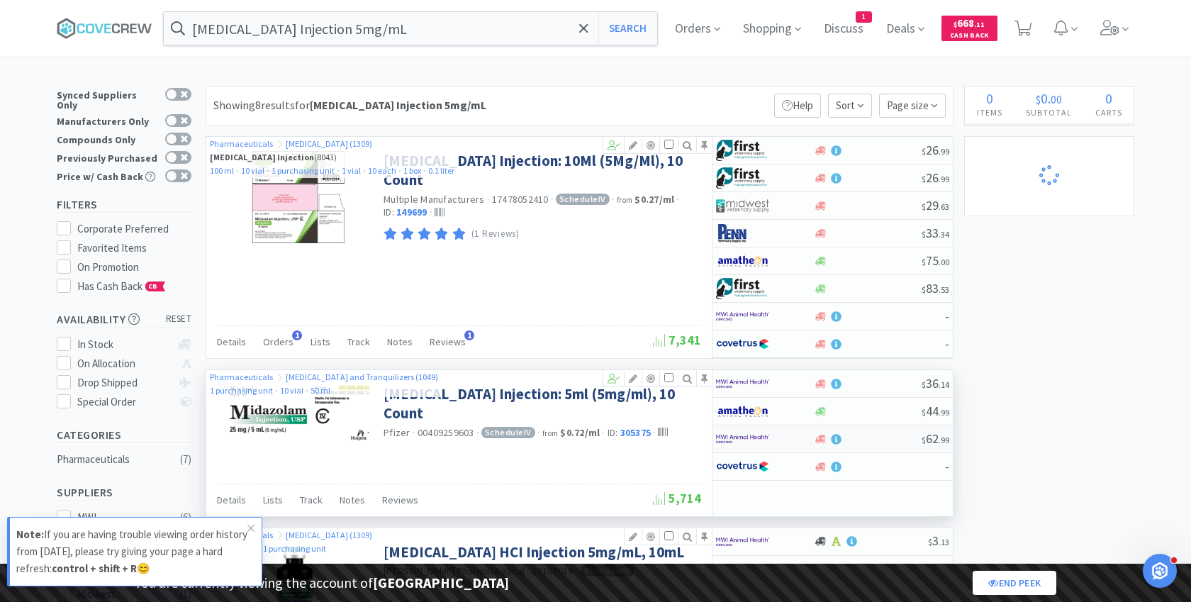
click at [748, 437] on img at bounding box center [742, 438] width 53 height 21
select select "3"
select select "8"
select select "1"
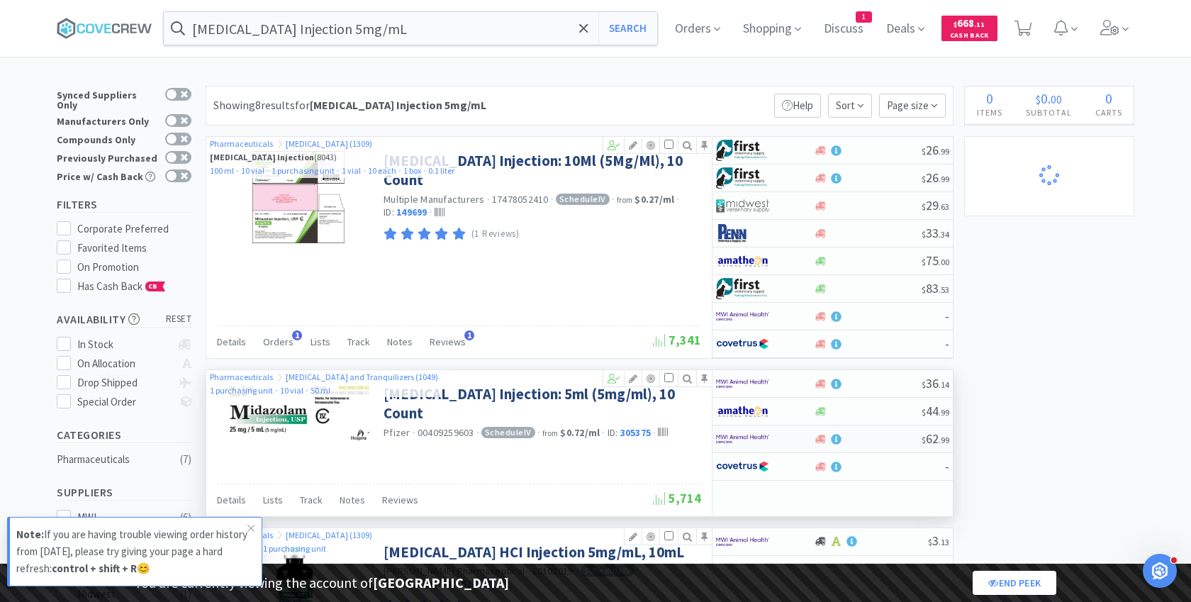
select select "1"
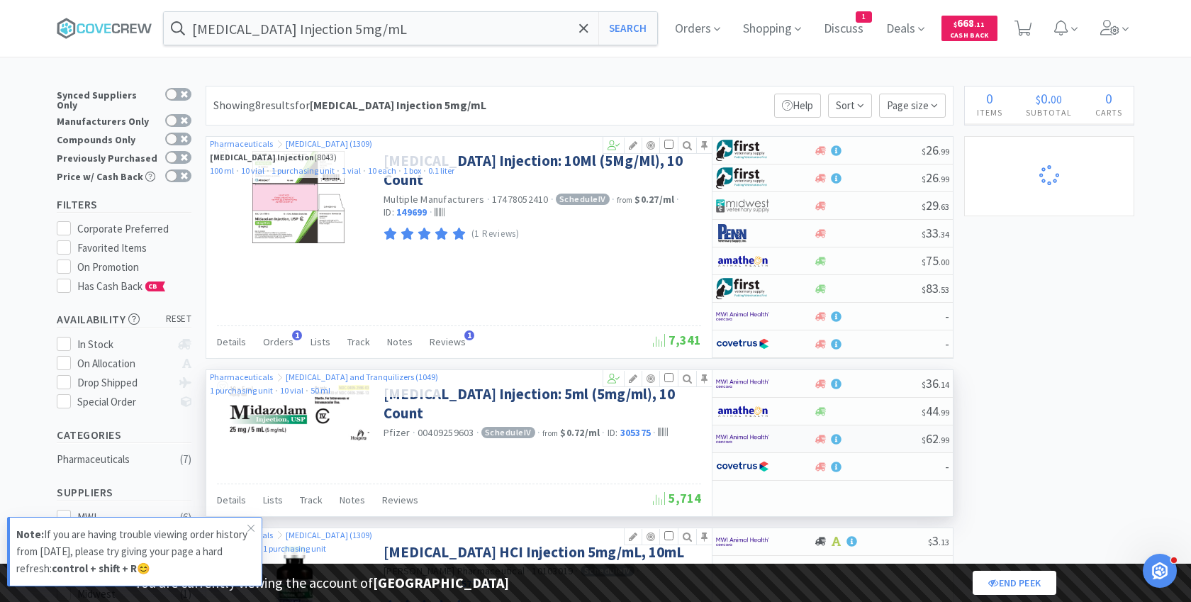
select select "1"
select select "2"
select select "1"
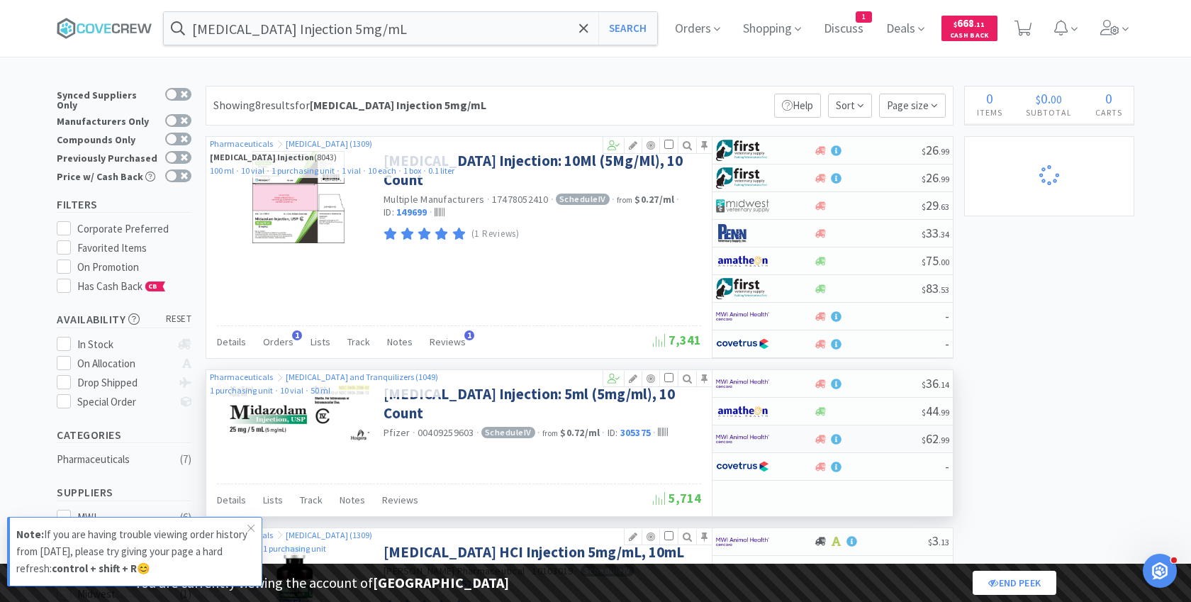
select select "5"
select select "2"
select select "1"
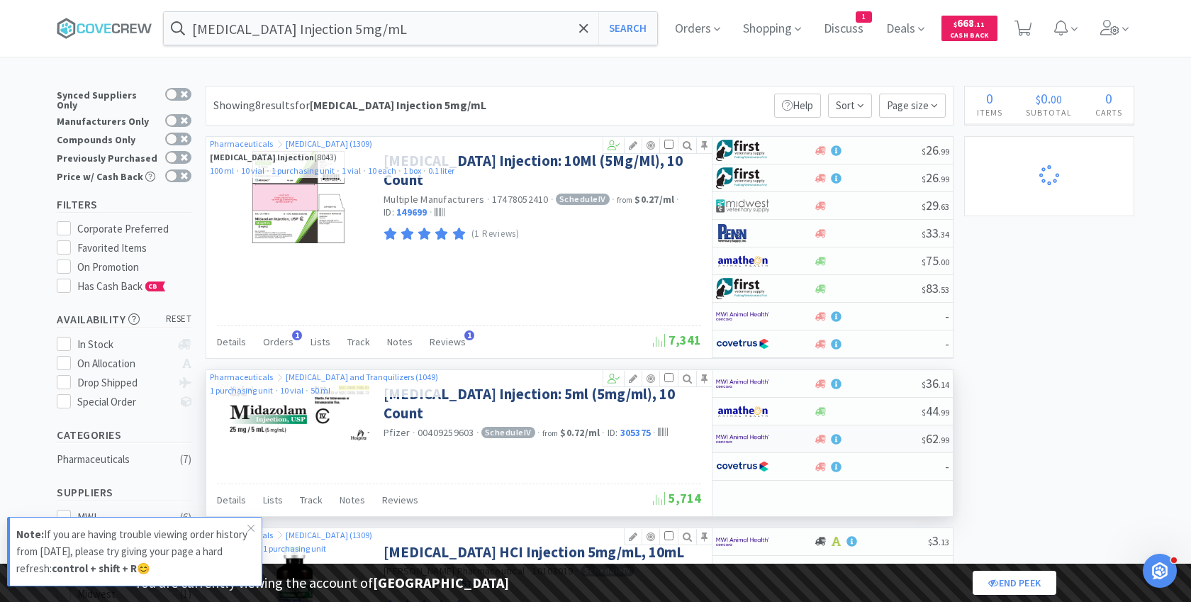
select select "1"
select select "2"
select select "1"
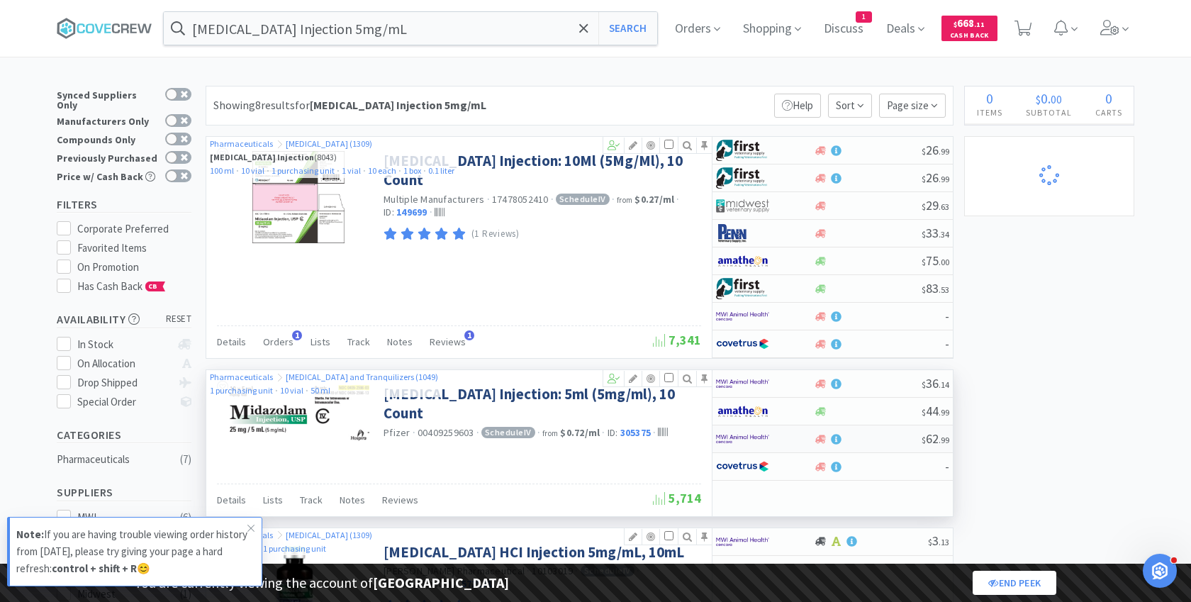
select select "1"
select select "2"
select select "1"
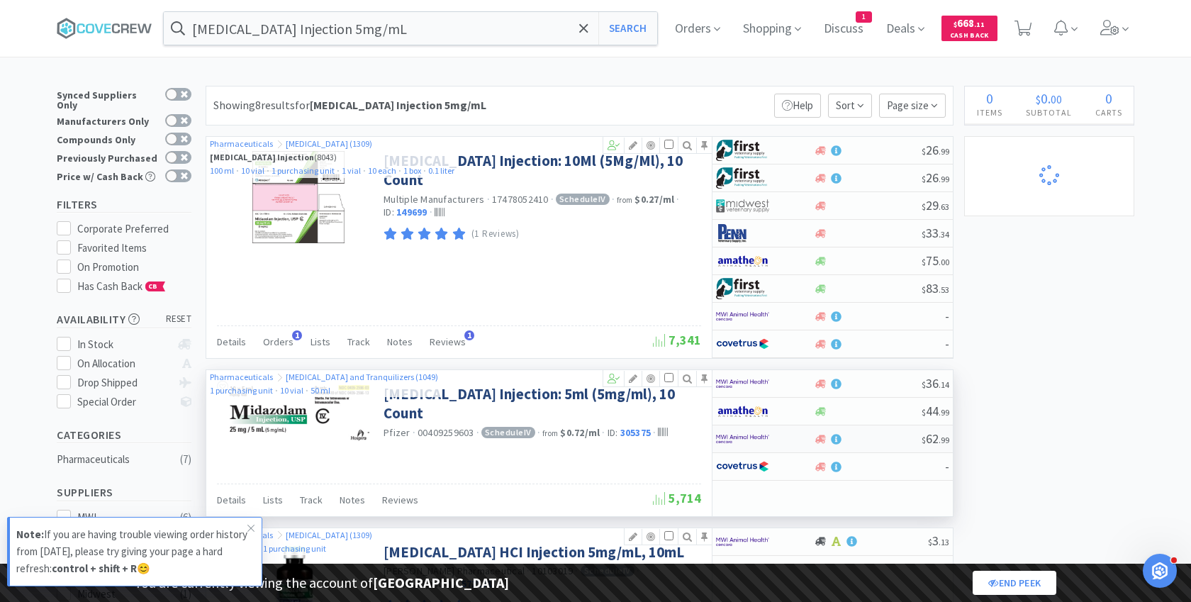
select select "3"
select select "1"
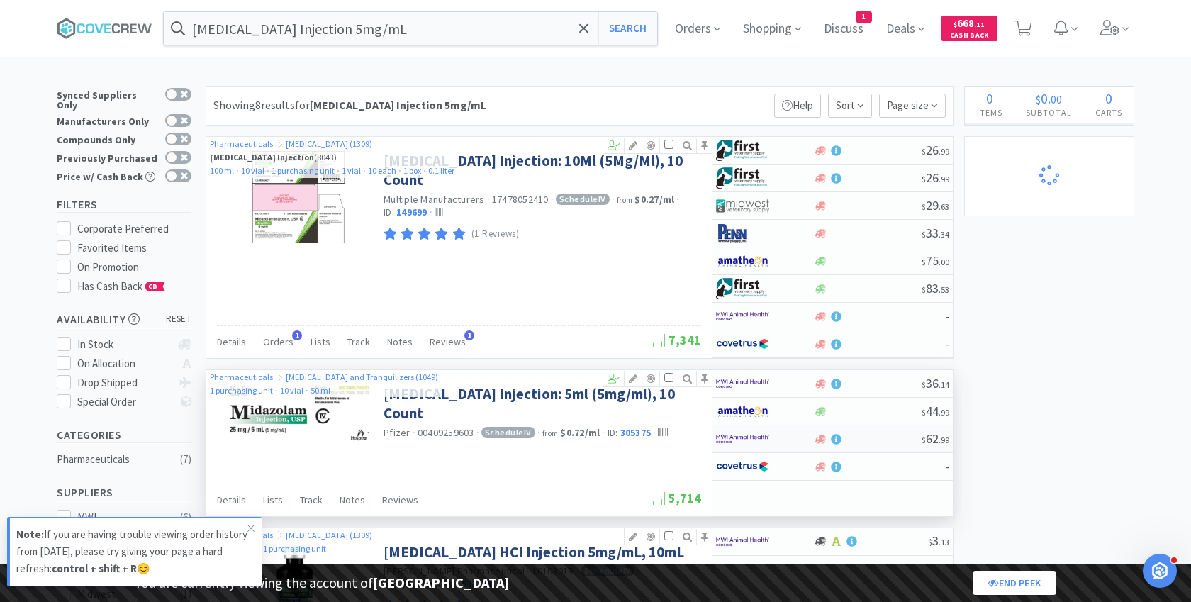
select select "2"
select select "5"
select select "2"
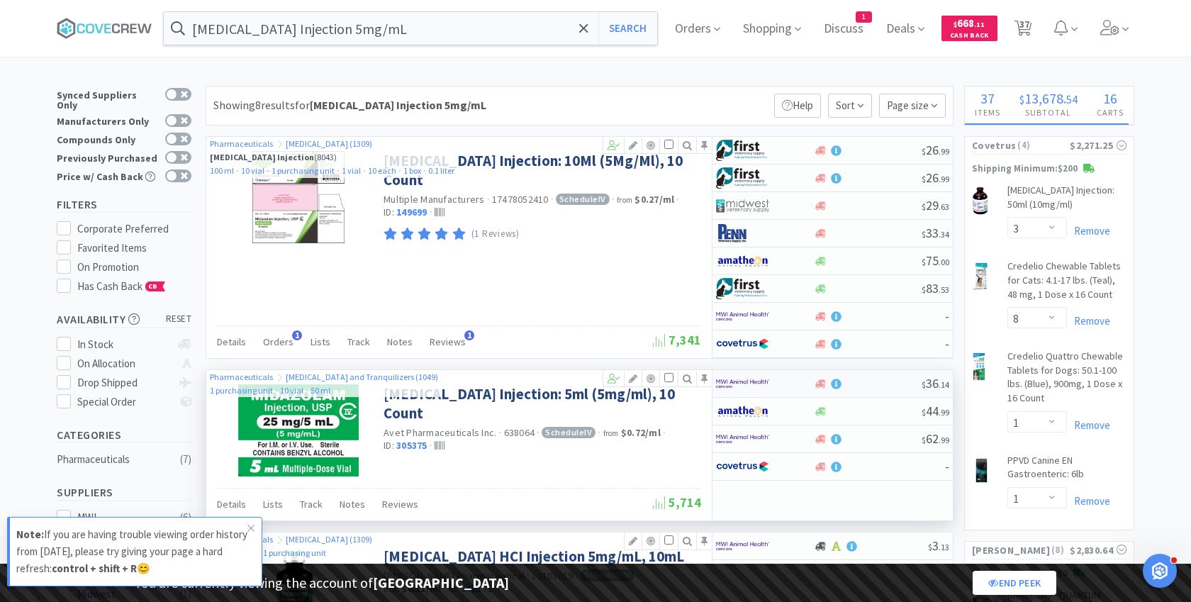
click at [753, 381] on img at bounding box center [742, 383] width 53 height 21
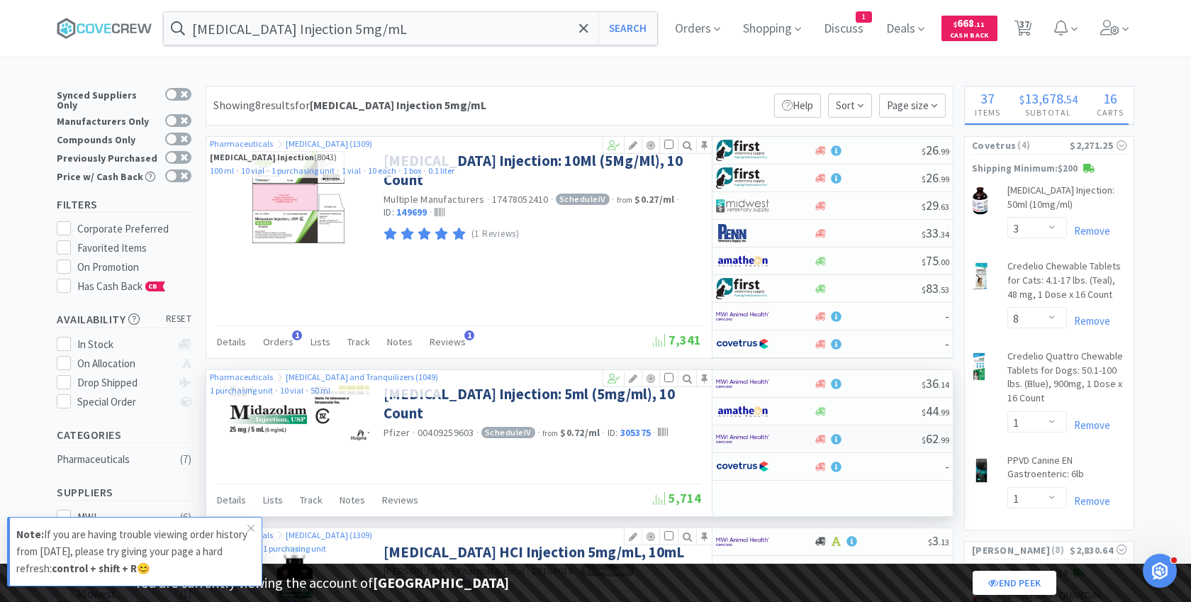
click at [750, 433] on img at bounding box center [742, 438] width 53 height 21
